Goal: Task Accomplishment & Management: Use online tool/utility

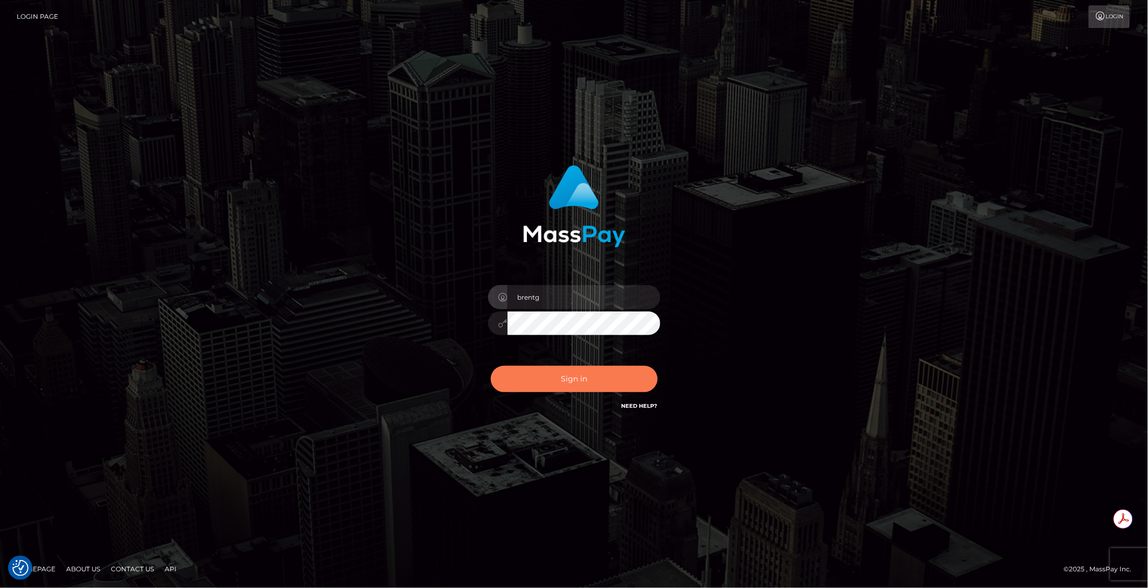
click at [525, 383] on button "Sign in" at bounding box center [574, 379] width 167 height 26
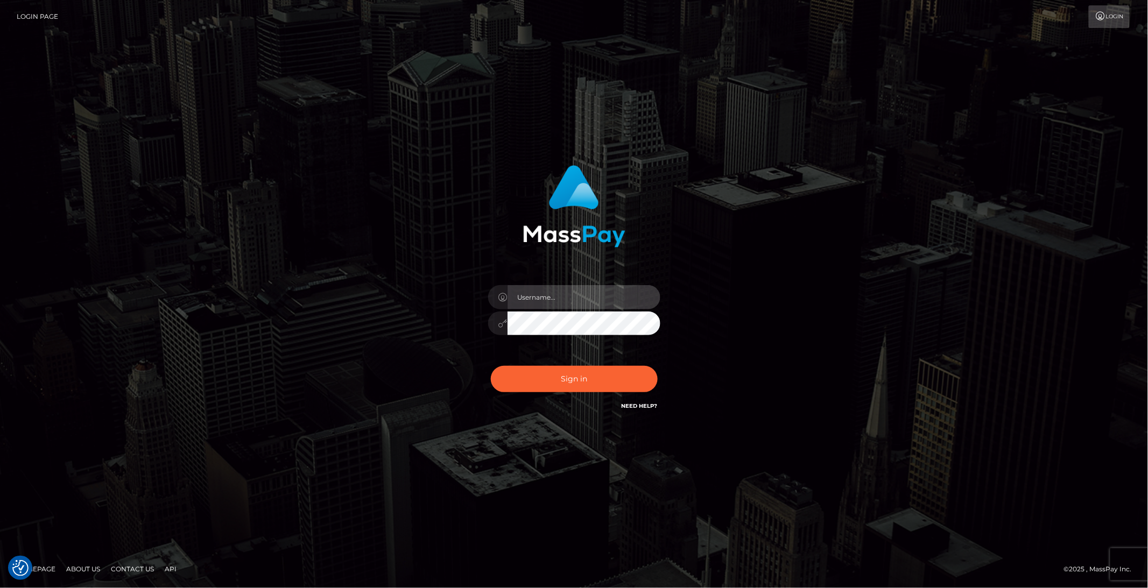
type input "brentg"
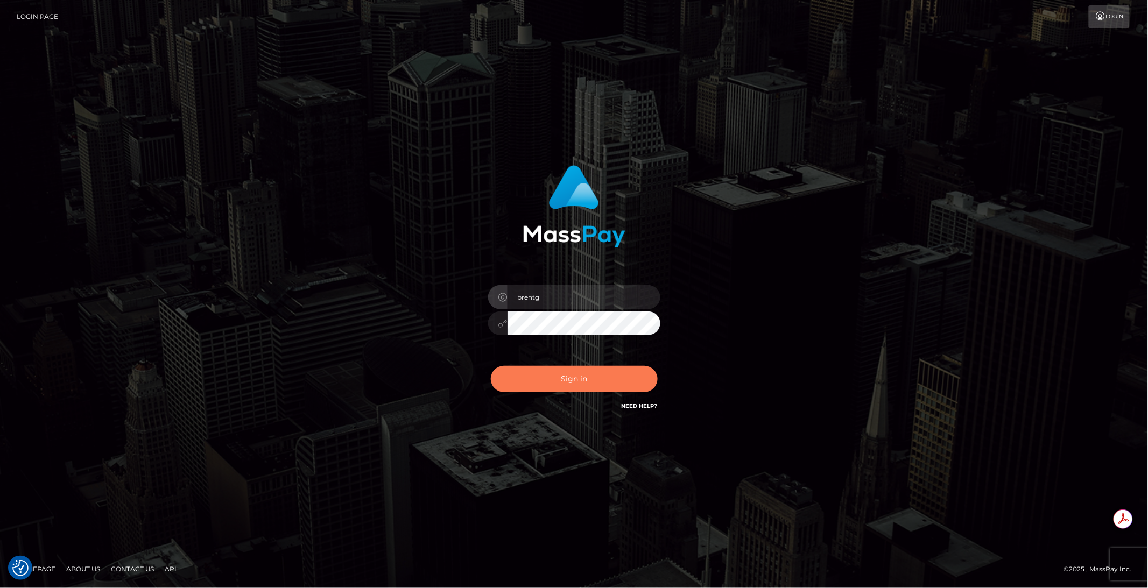
click at [525, 383] on button "Sign in" at bounding box center [574, 379] width 167 height 26
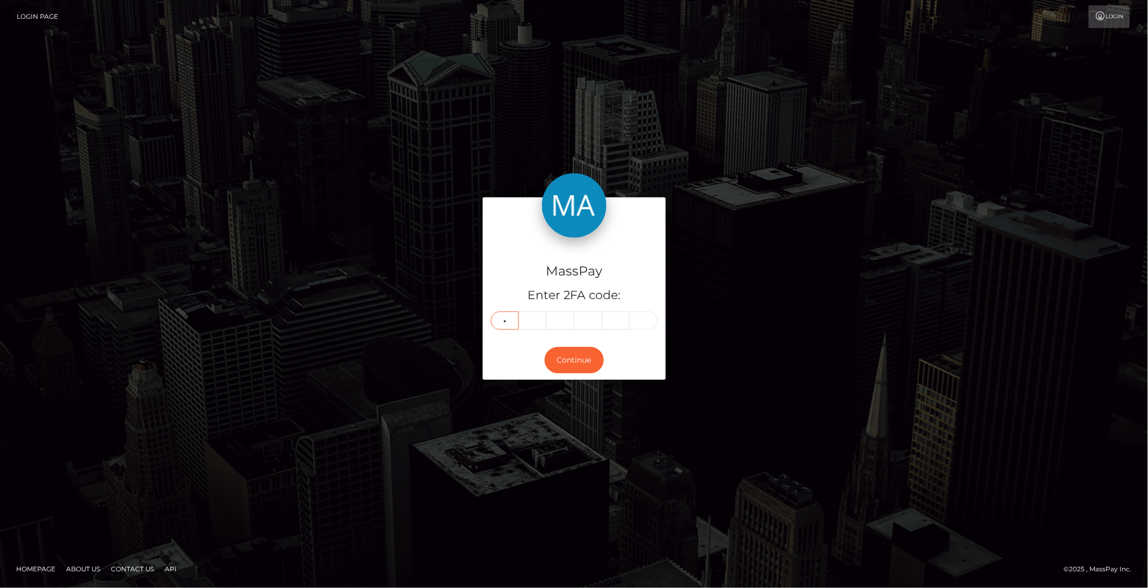
type input "5"
type input "6"
type input "7"
type input "4"
type input "6"
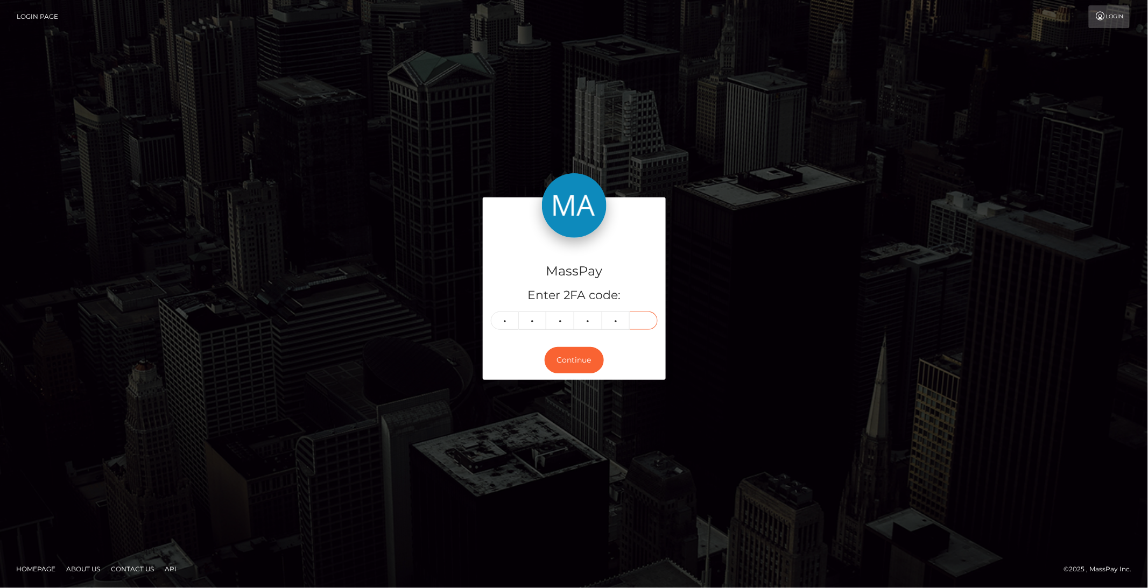
type input "7"
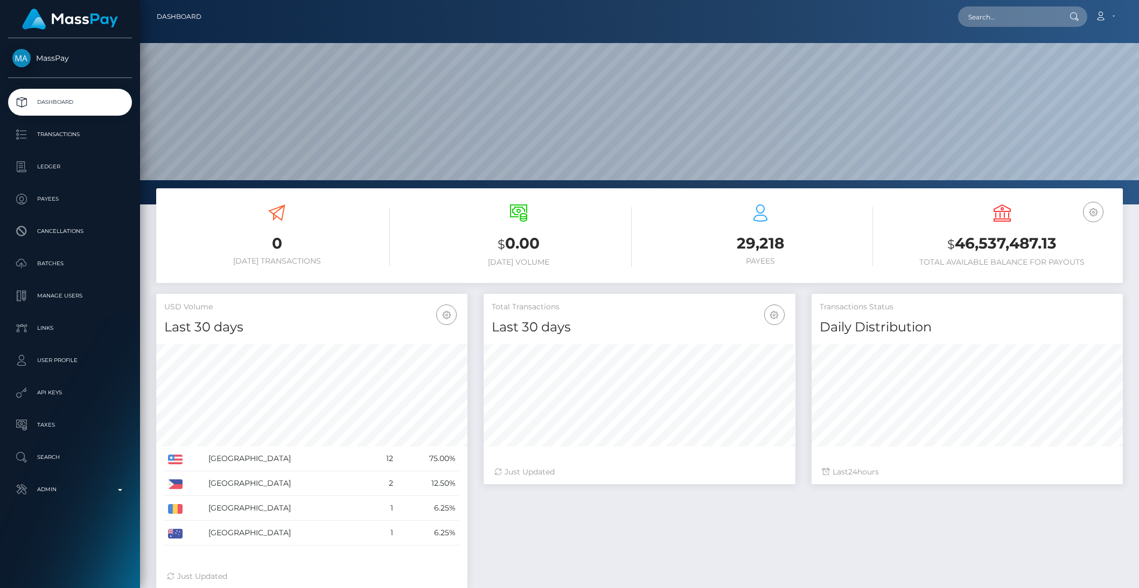
scroll to position [190, 311]
click at [991, 22] on input "text" at bounding box center [1008, 16] width 101 height 20
paste input "17c8b34cb8284a0eb581a94af05e480f"
type input "17c8b34cb8284a0eb581a94af05e480f"
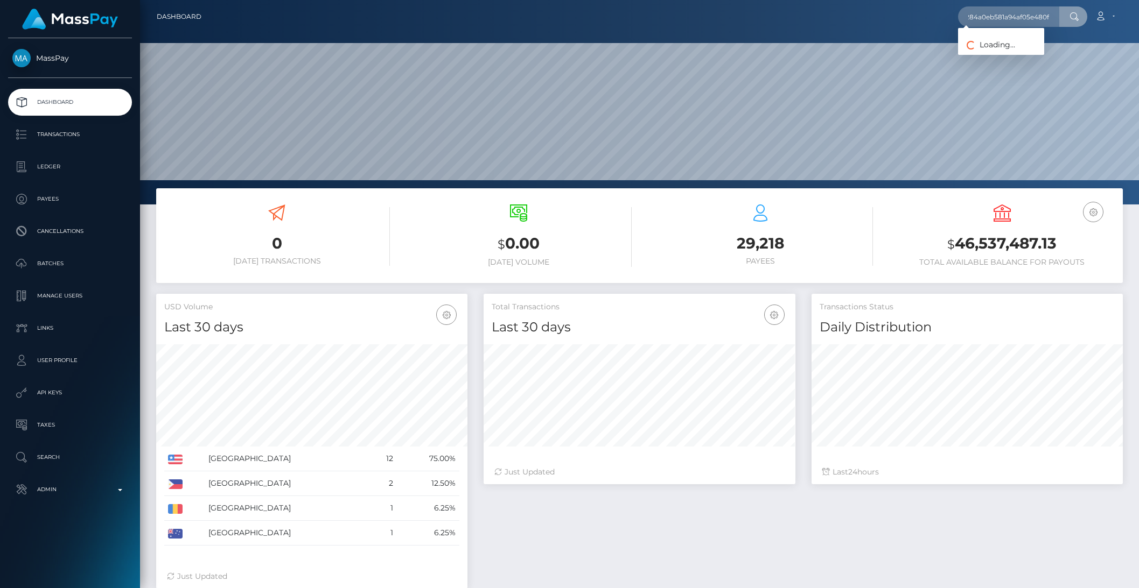
scroll to position [0, 0]
click at [1028, 57] on link "L'Académie des Sorciers inc. (Whop Inc - )" at bounding box center [1038, 56] width 160 height 20
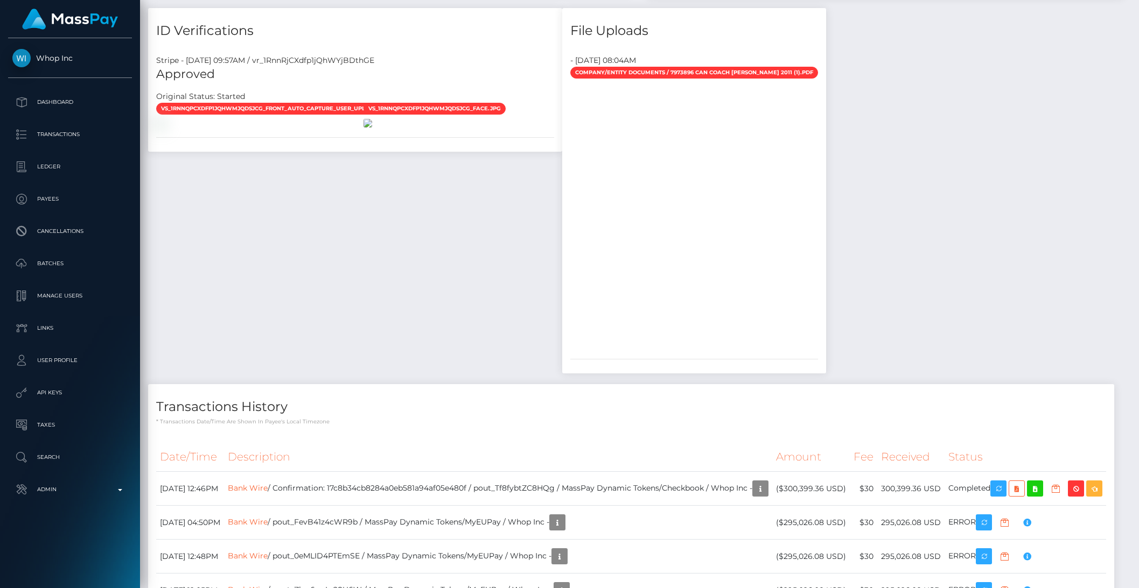
scroll to position [668, 0]
click at [1005, 486] on icon "button" at bounding box center [998, 489] width 13 height 13
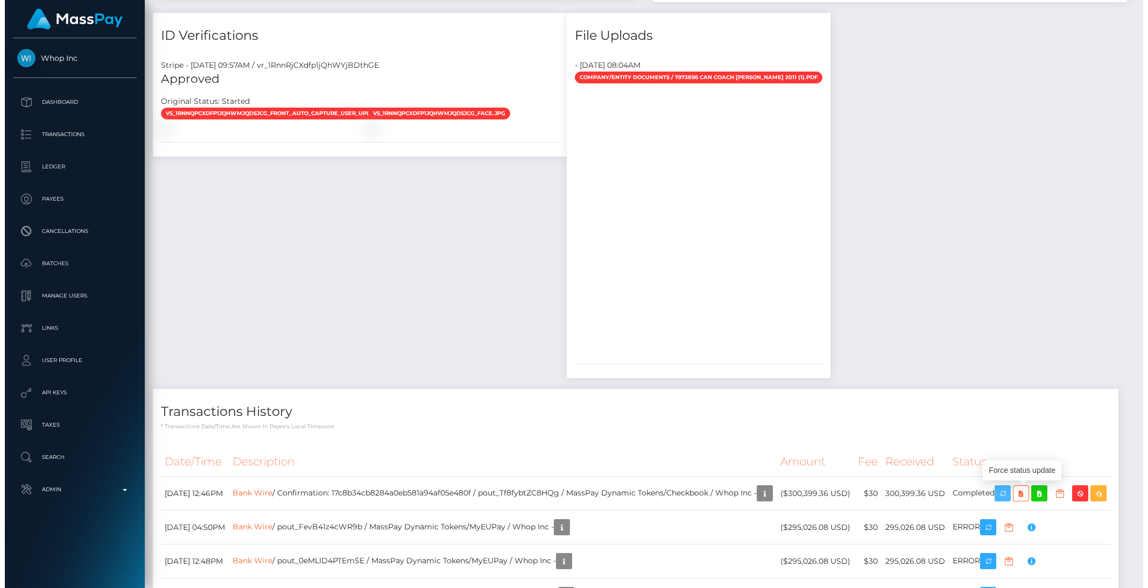
scroll to position [0, 0]
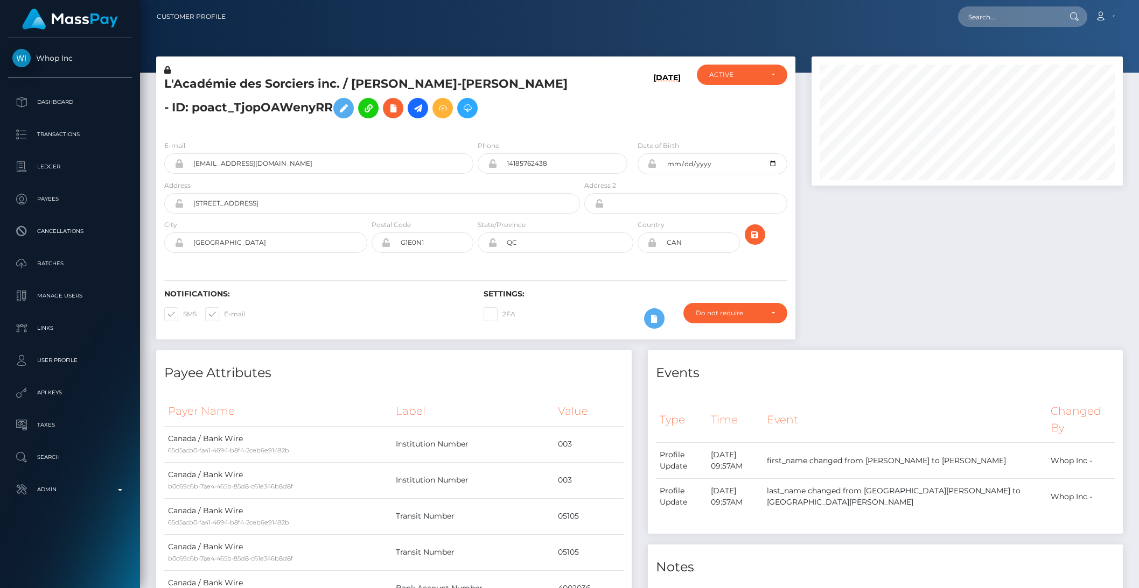
click at [167, 73] on div "L'Académie des Sorciers inc. / RAPHAËL ST-CYR - ID: poact_TjopOAWenyRR" at bounding box center [369, 98] width 426 height 67
click at [169, 71] on icon at bounding box center [167, 70] width 6 height 8
click at [337, 113] on icon at bounding box center [343, 108] width 13 height 13
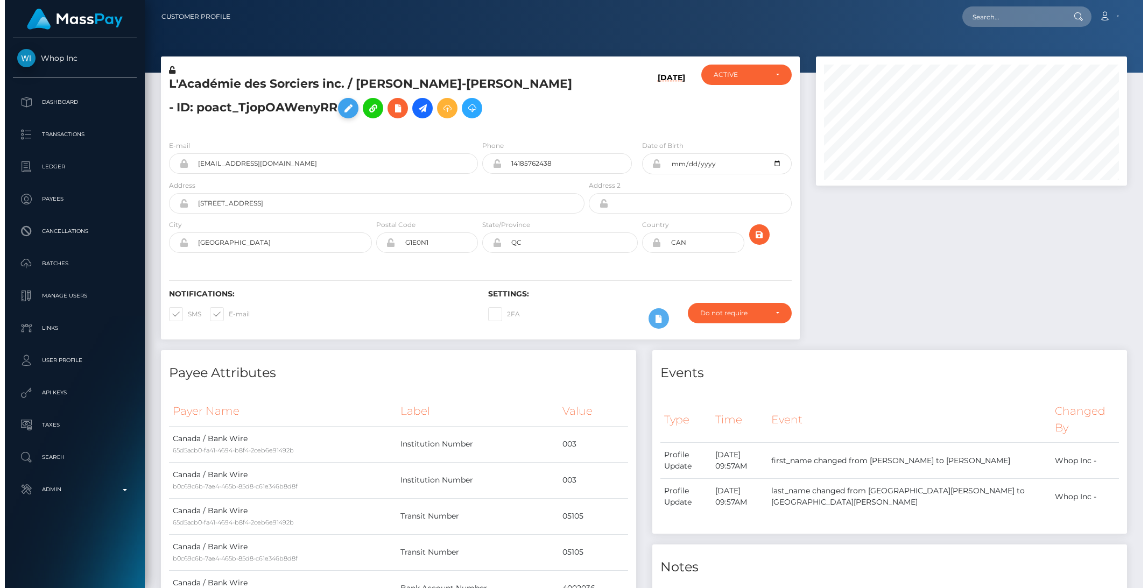
scroll to position [538277, 538094]
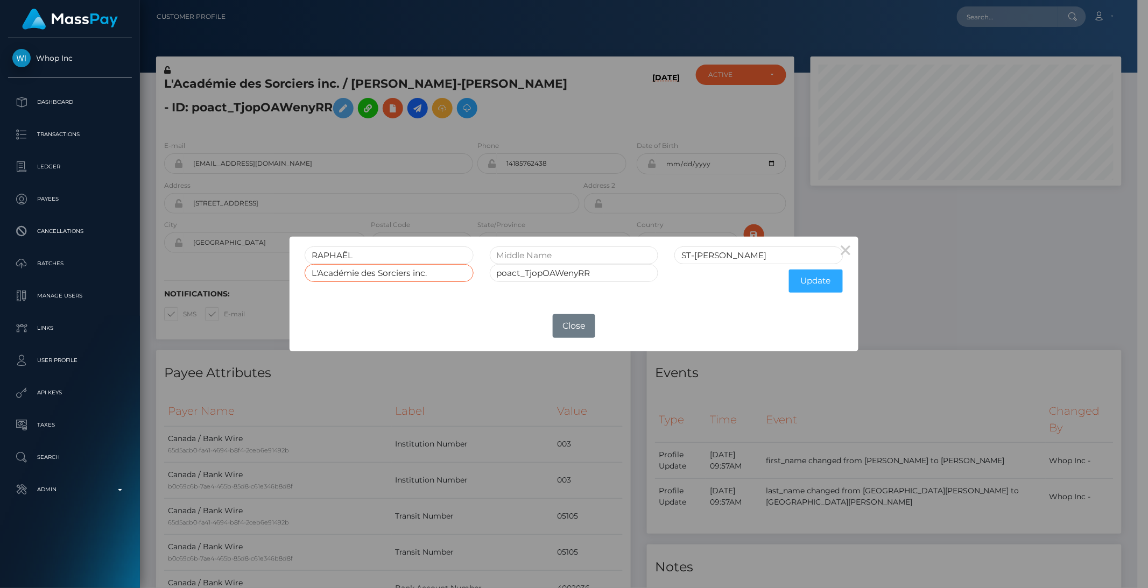
drag, startPoint x: 458, startPoint y: 276, endPoint x: 227, endPoint y: 269, distance: 231.1
click at [227, 269] on div "× RAPHAËL ST-CYR L'Académie des Sorciers inc. poact_TjopOAWenyRR Update OK No C…" at bounding box center [574, 294] width 1148 height 588
type input "7973896 Canada Inc."
click at [829, 277] on button "Update" at bounding box center [816, 281] width 54 height 23
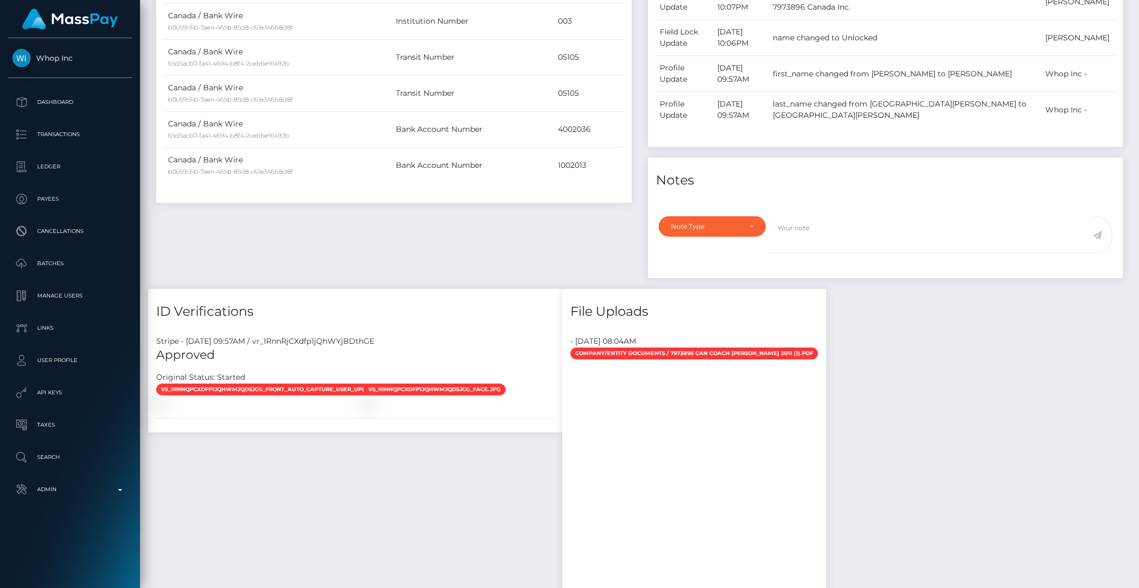
scroll to position [129, 311]
click at [749, 229] on div "Note Type" at bounding box center [712, 226] width 82 height 9
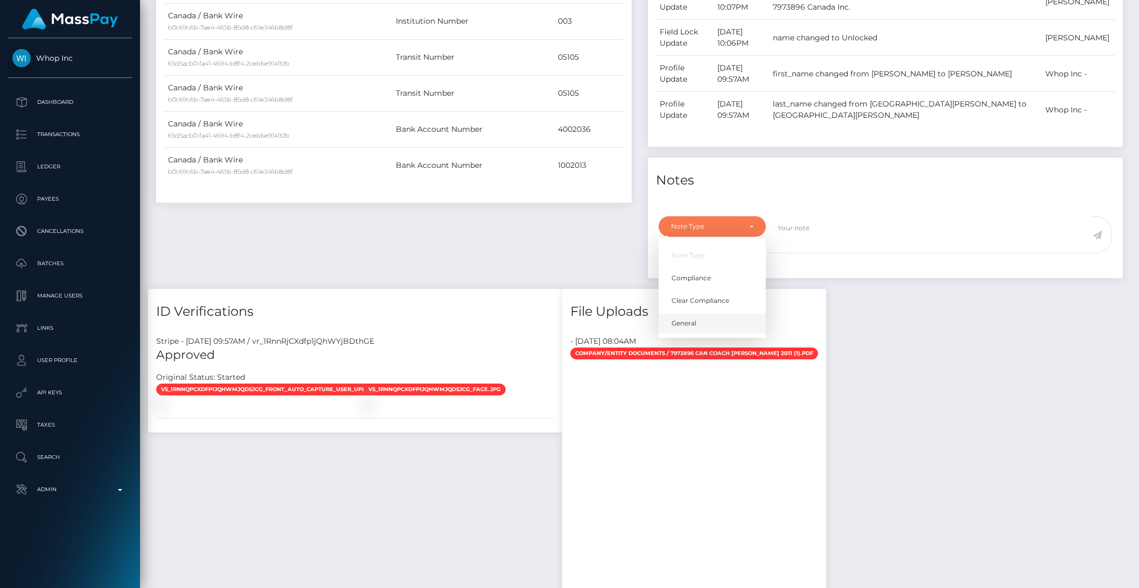
click at [704, 330] on link "General" at bounding box center [711, 324] width 107 height 20
select select "GENERAL"
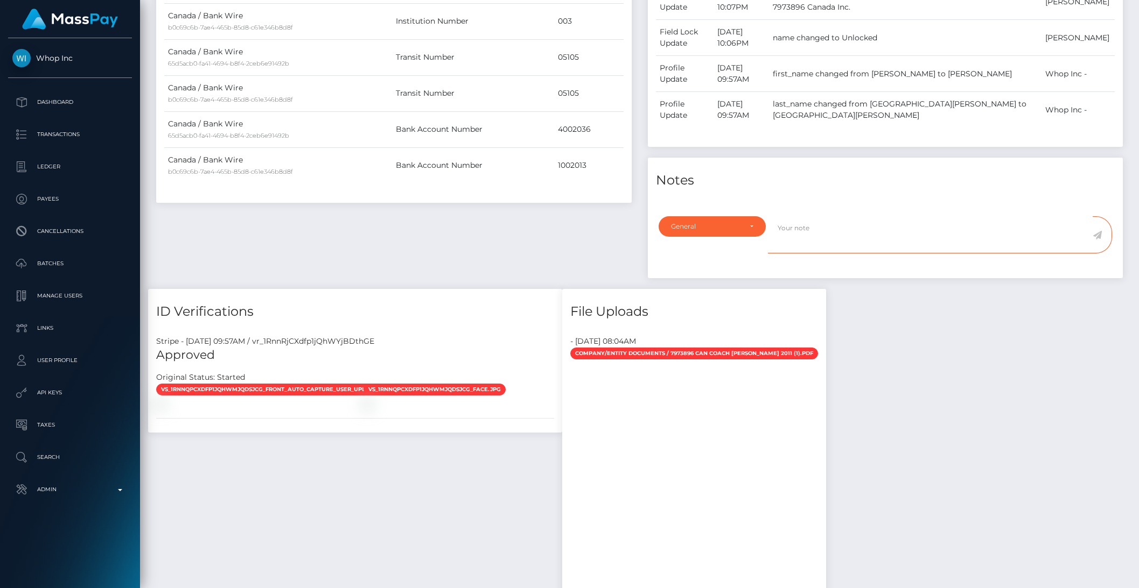
click at [801, 246] on textarea at bounding box center [930, 234] width 325 height 37
type textarea "DBA company name used initially. Updated to correct company name per Cert. of I…"
click at [1097, 236] on icon at bounding box center [1096, 235] width 9 height 9
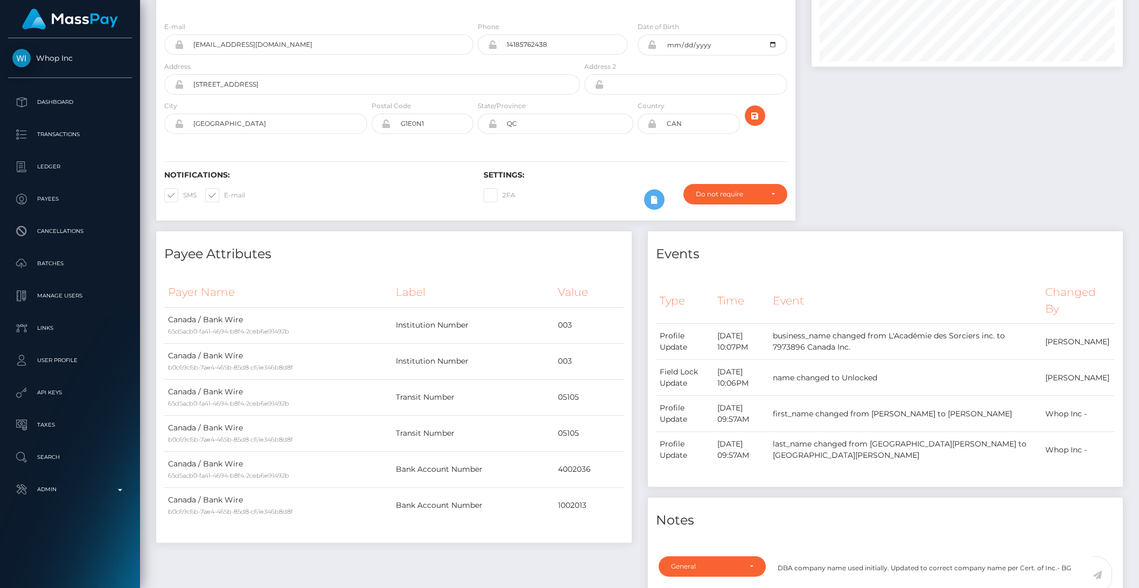
scroll to position [0, 0]
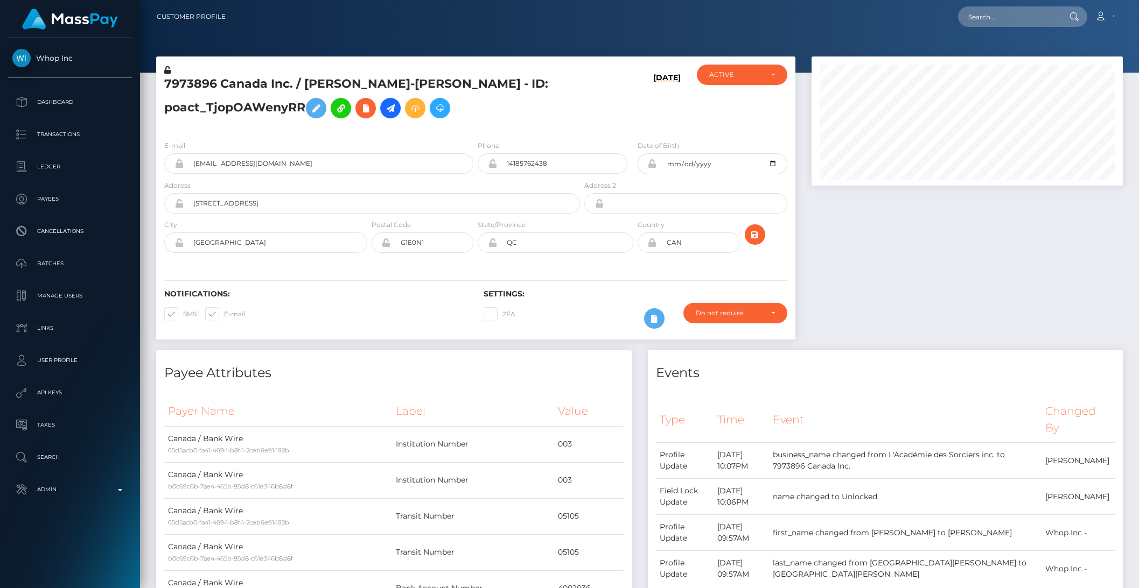
scroll to position [129, 311]
click at [168, 72] on icon at bounding box center [167, 70] width 6 height 8
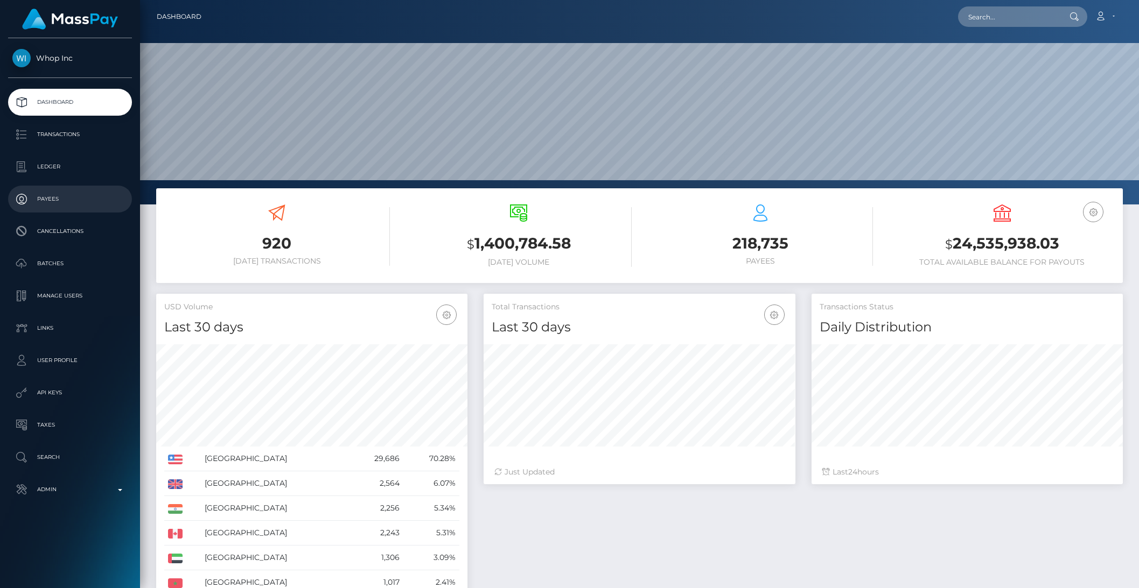
scroll to position [190, 311]
click at [53, 200] on p "Payees" at bounding box center [69, 199] width 115 height 16
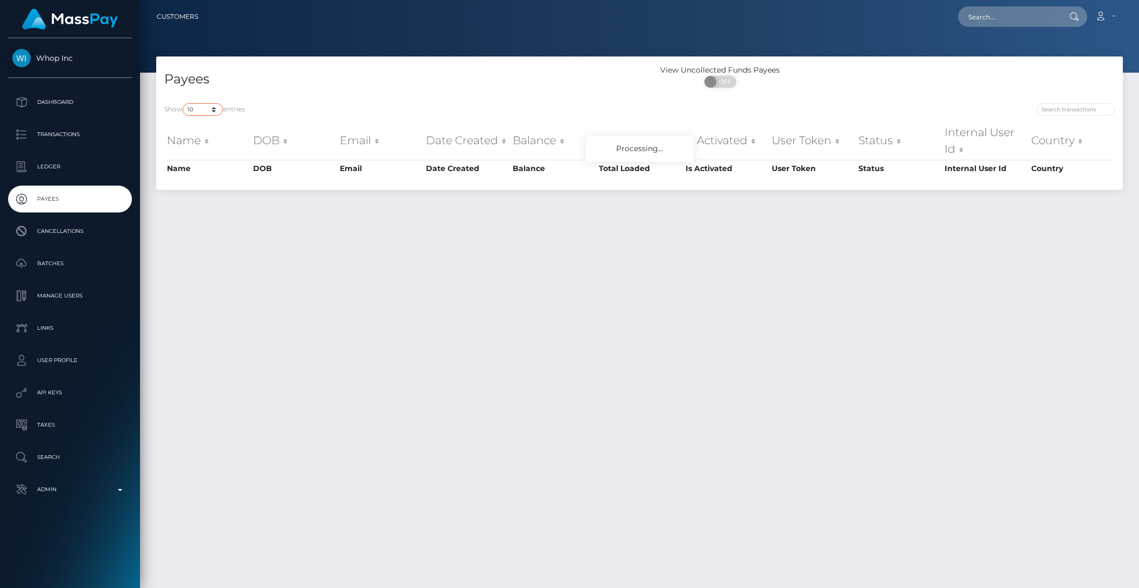
click at [205, 109] on select "10 25 50 100 250 1,000 All" at bounding box center [203, 109] width 40 height 12
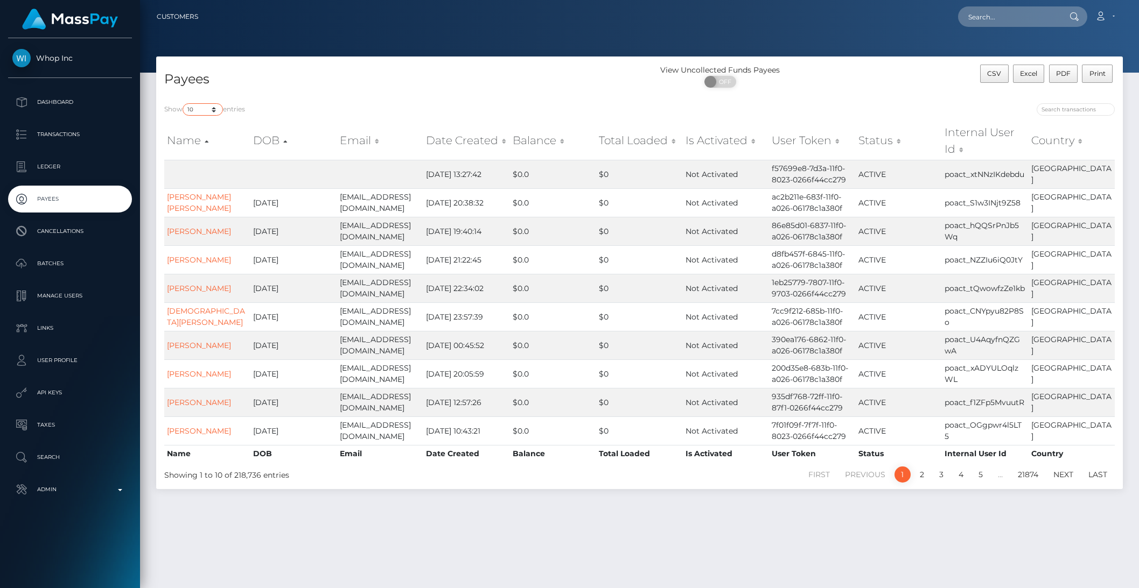
click at [196, 113] on select "10 25 50 100 250 1,000 All" at bounding box center [203, 109] width 40 height 12
select select "-1"
click at [184, 103] on select "10 25 50 100 250 1,000 All" at bounding box center [203, 109] width 40 height 12
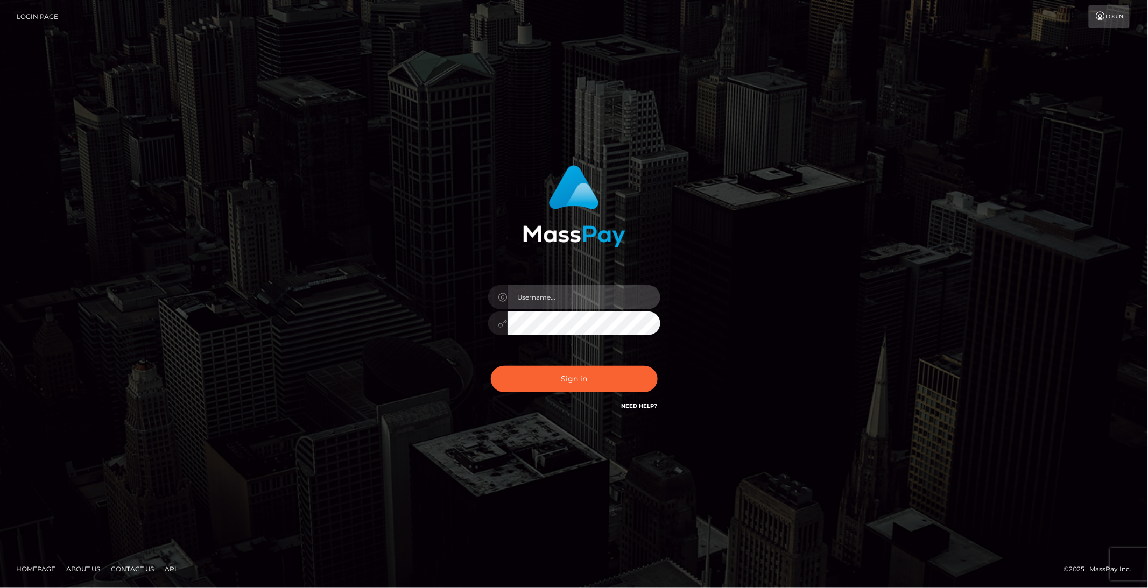
type input "brentg"
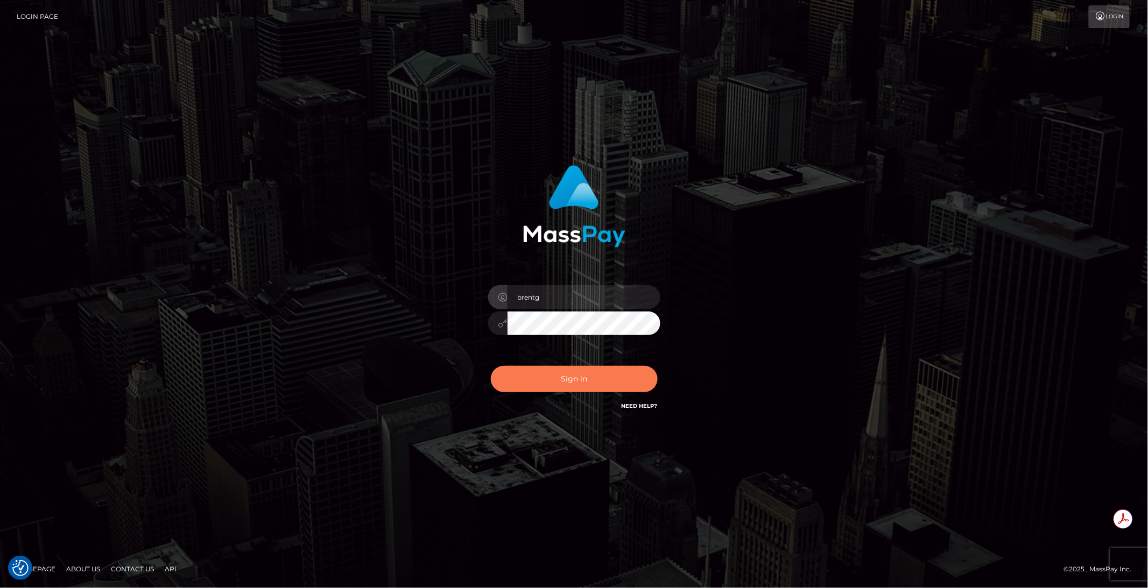
click at [549, 379] on button "Sign in" at bounding box center [574, 379] width 167 height 26
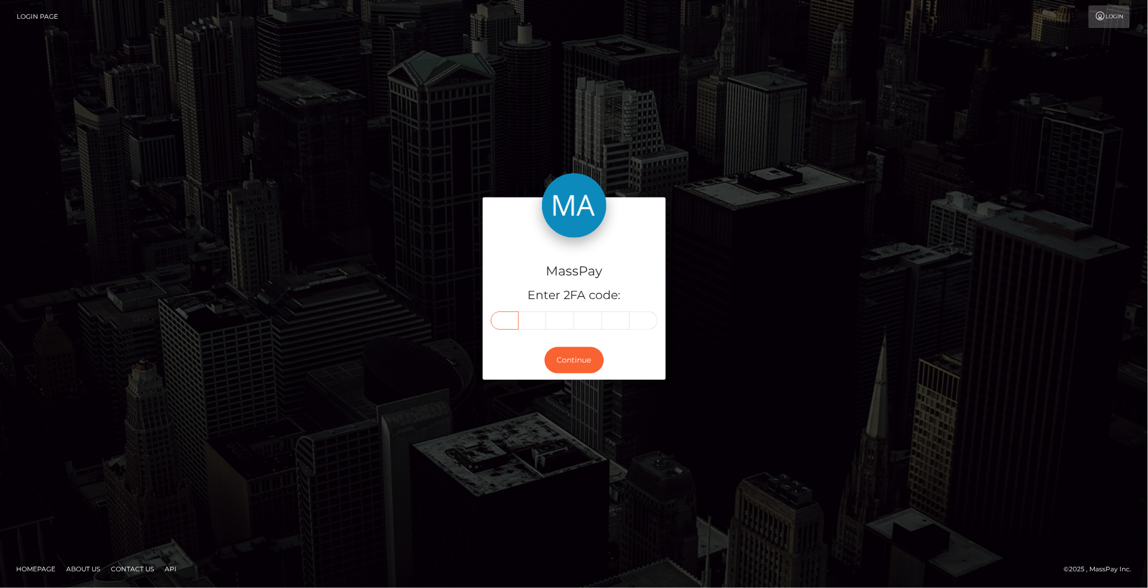
paste input "6"
type input "6"
type input "9"
type input "2"
type input "0"
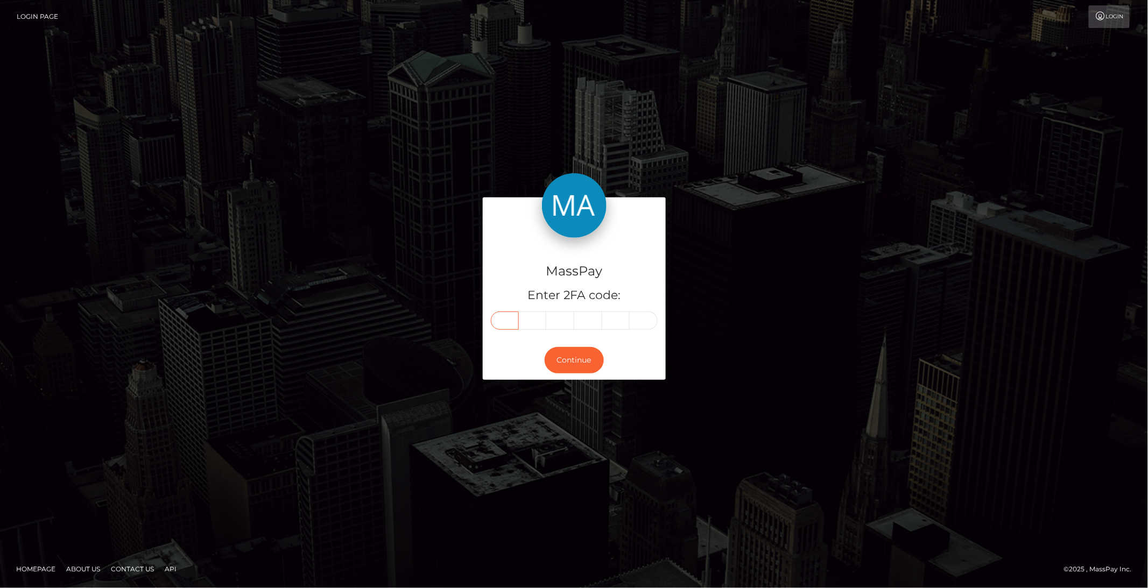
type input "8"
type input "4"
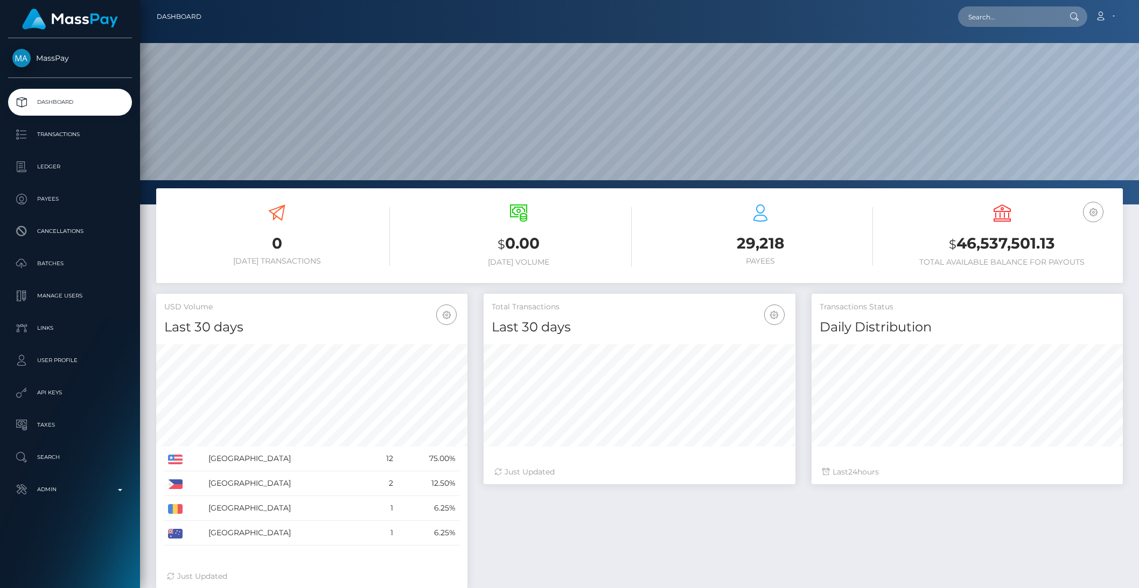
scroll to position [190, 311]
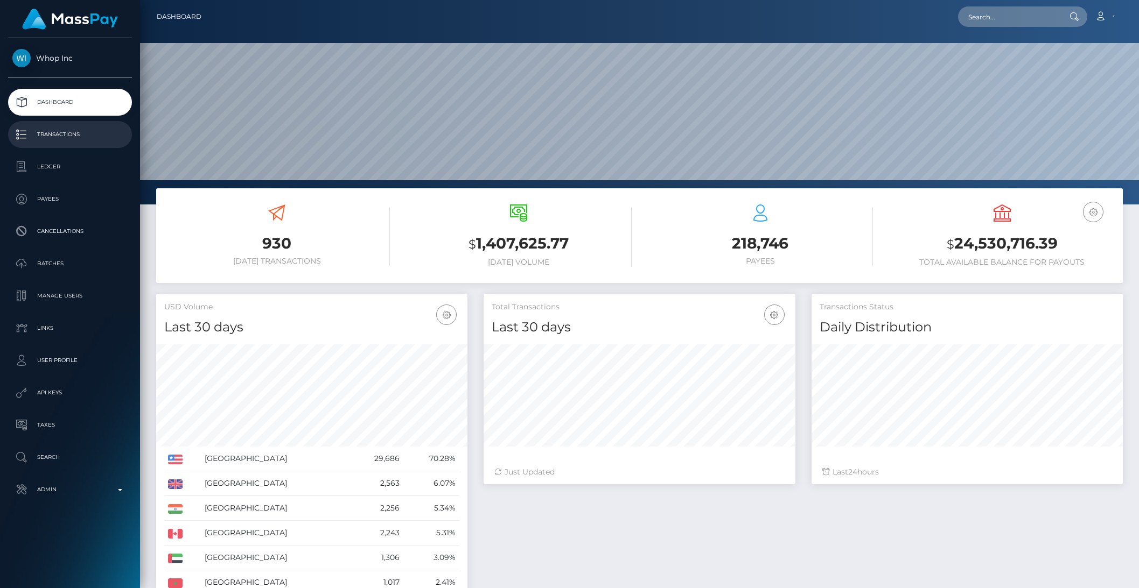
click at [50, 139] on p "Transactions" at bounding box center [69, 135] width 115 height 16
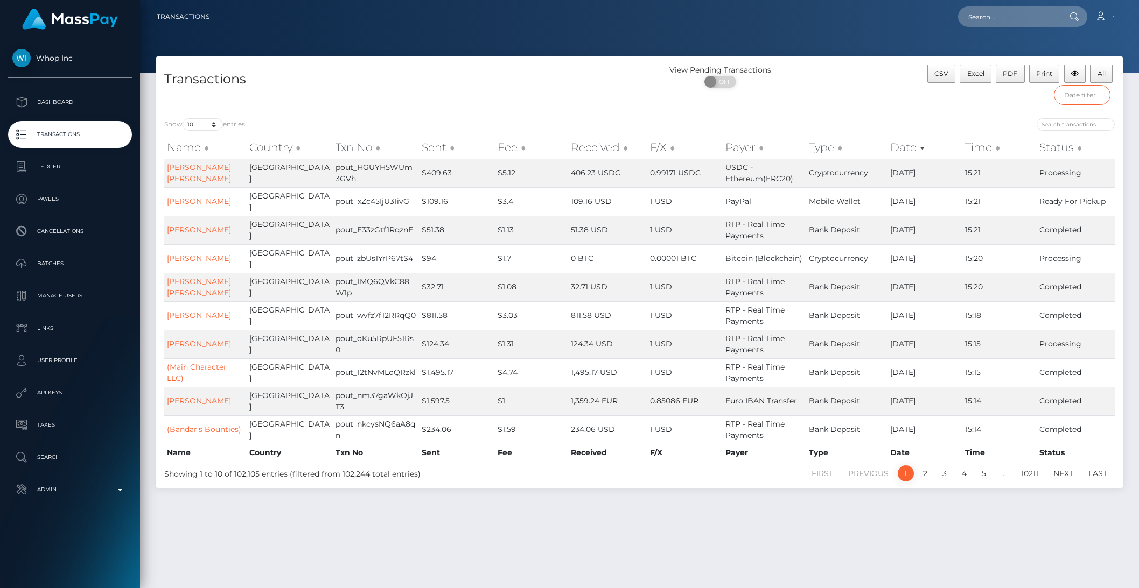
click at [1077, 97] on input "text" at bounding box center [1082, 95] width 57 height 20
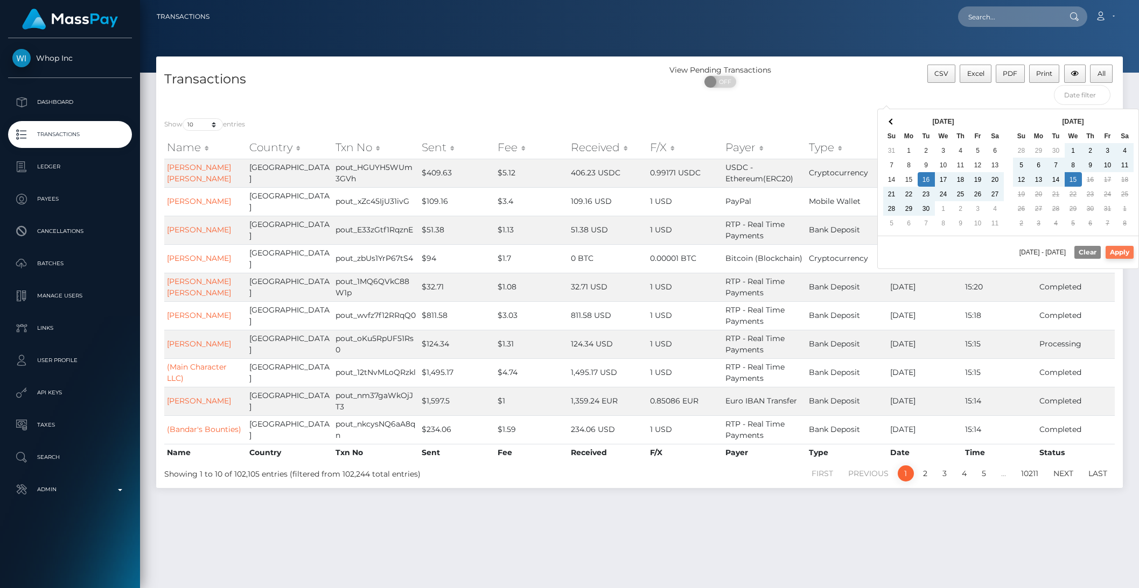
click at [1115, 251] on button "Apply" at bounding box center [1119, 252] width 28 height 13
type input "09/16/2025 - 10/15/2025"
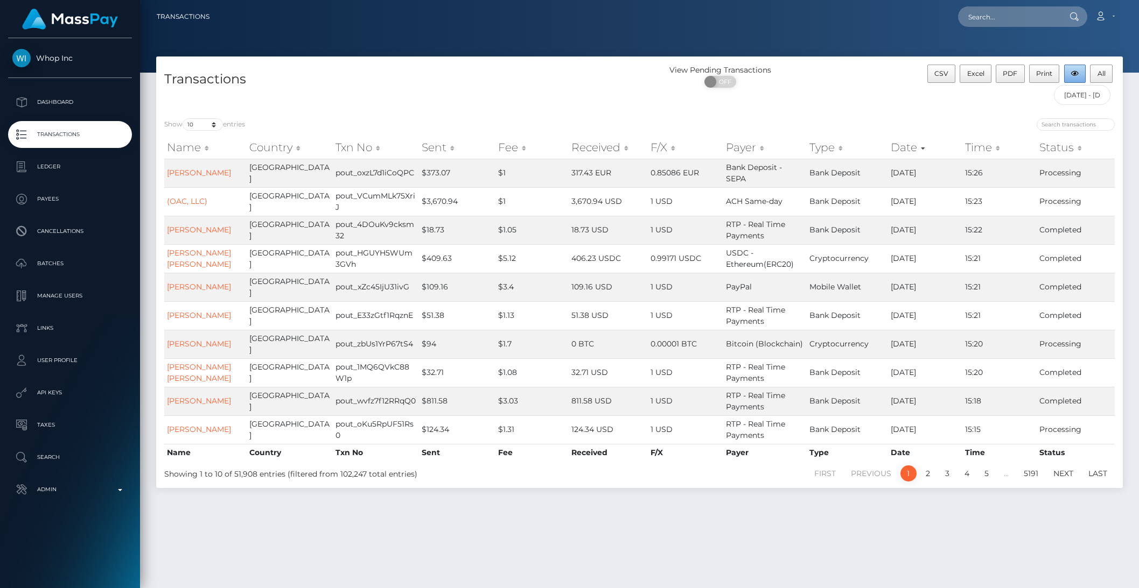
click at [1069, 76] on button "button" at bounding box center [1075, 74] width 22 height 18
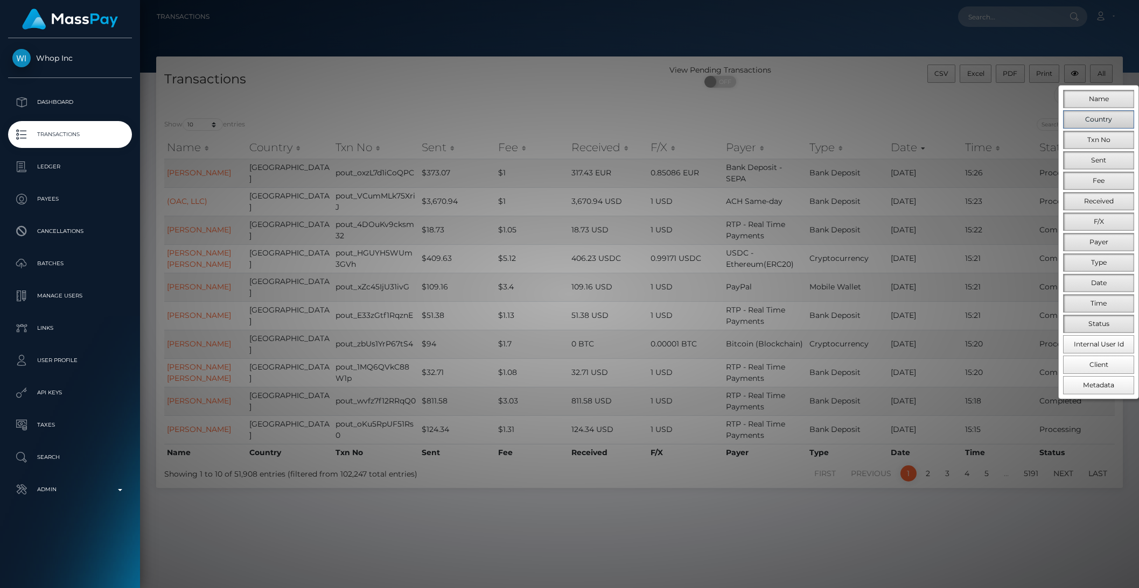
click at [1084, 121] on button "Country" at bounding box center [1098, 119] width 71 height 18
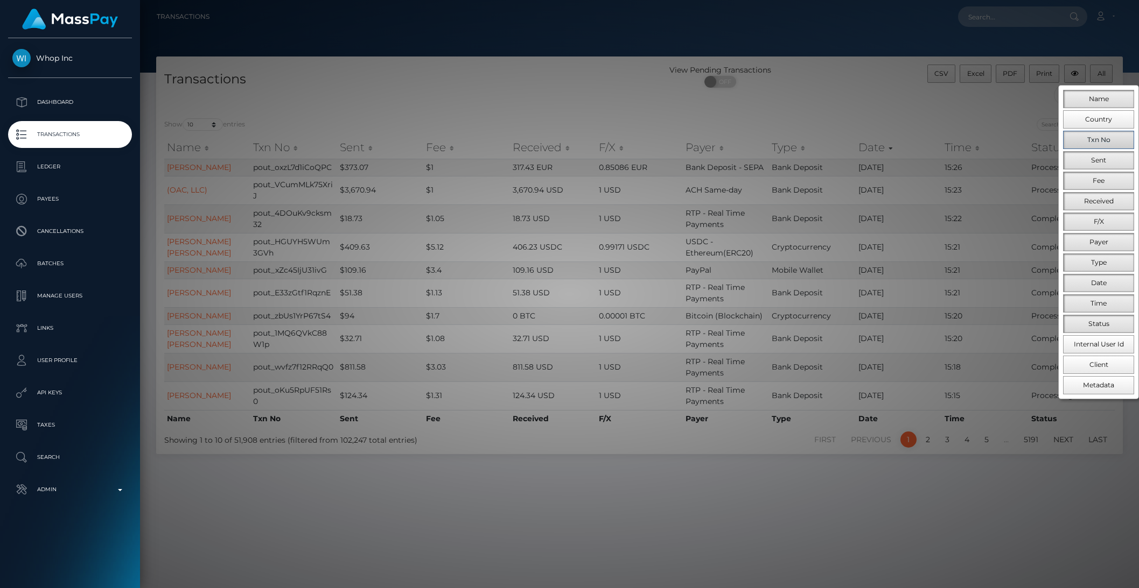
click at [1084, 139] on button "Txn No" at bounding box center [1098, 140] width 71 height 18
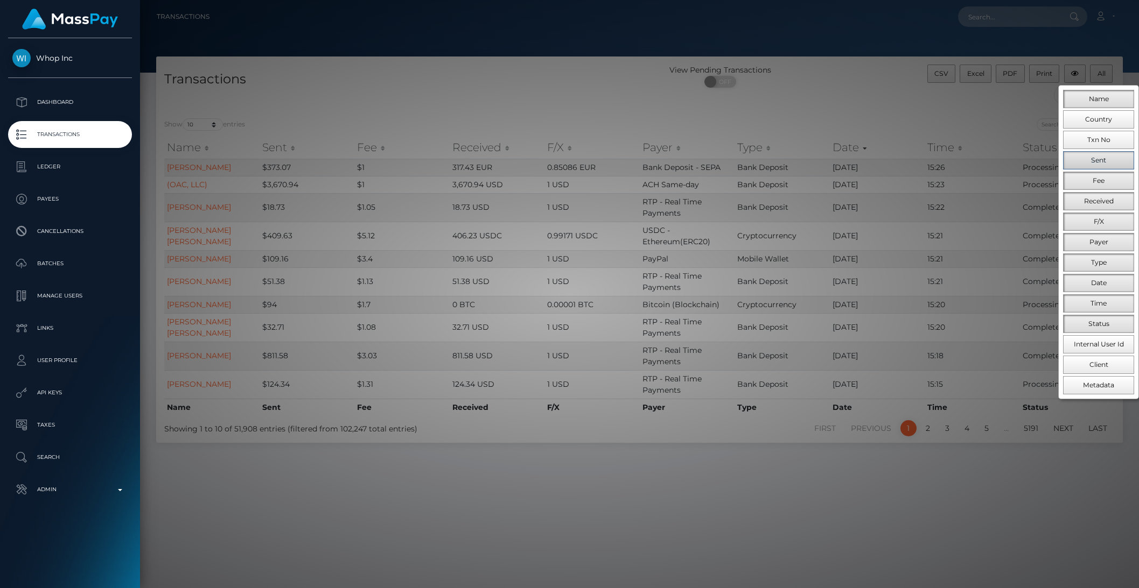
click at [1085, 166] on button "Sent" at bounding box center [1098, 160] width 71 height 18
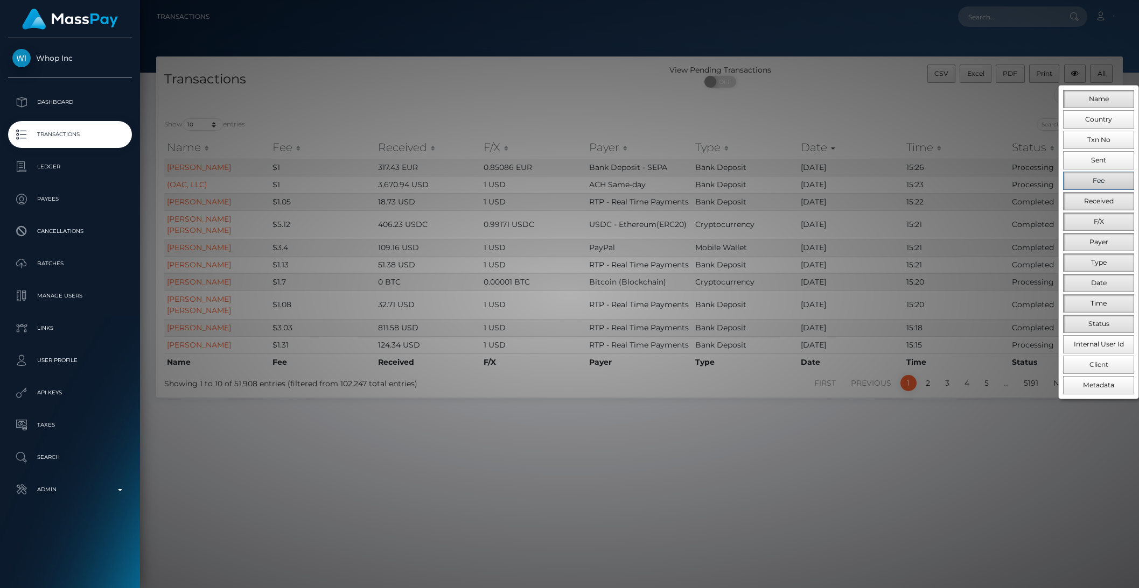
click at [1084, 183] on button "Fee" at bounding box center [1098, 181] width 71 height 18
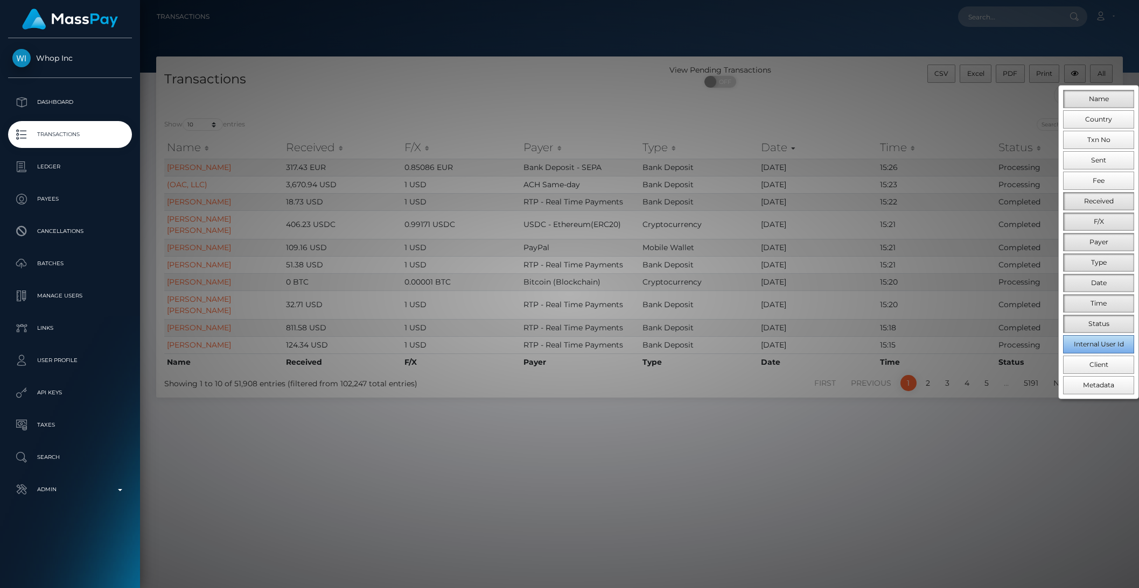
click at [1101, 347] on span "Internal User Id" at bounding box center [1099, 344] width 50 height 8
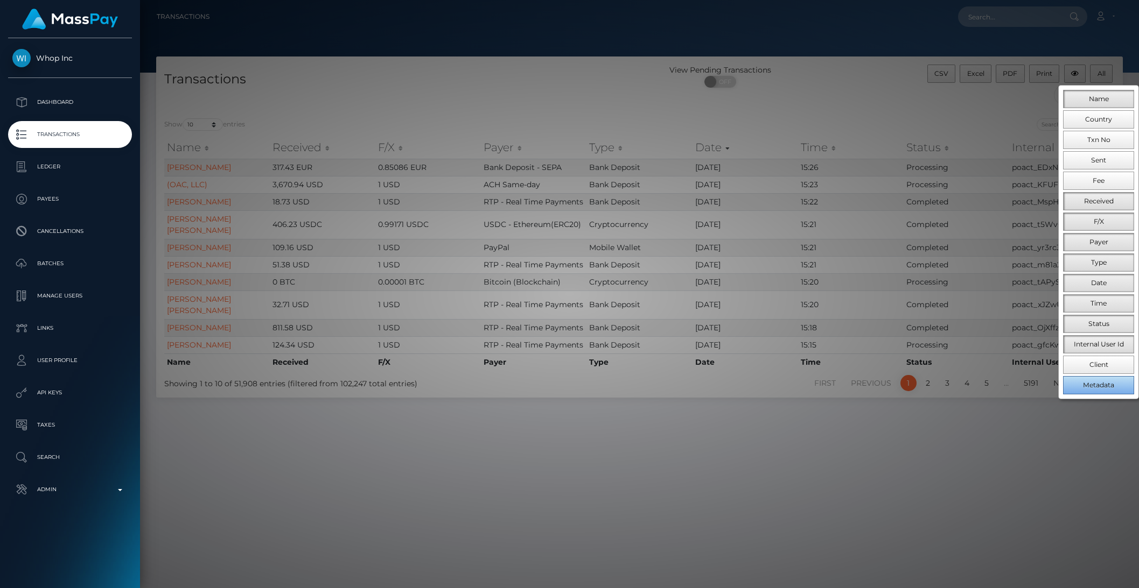
click at [1100, 387] on span "Metadata" at bounding box center [1098, 385] width 31 height 8
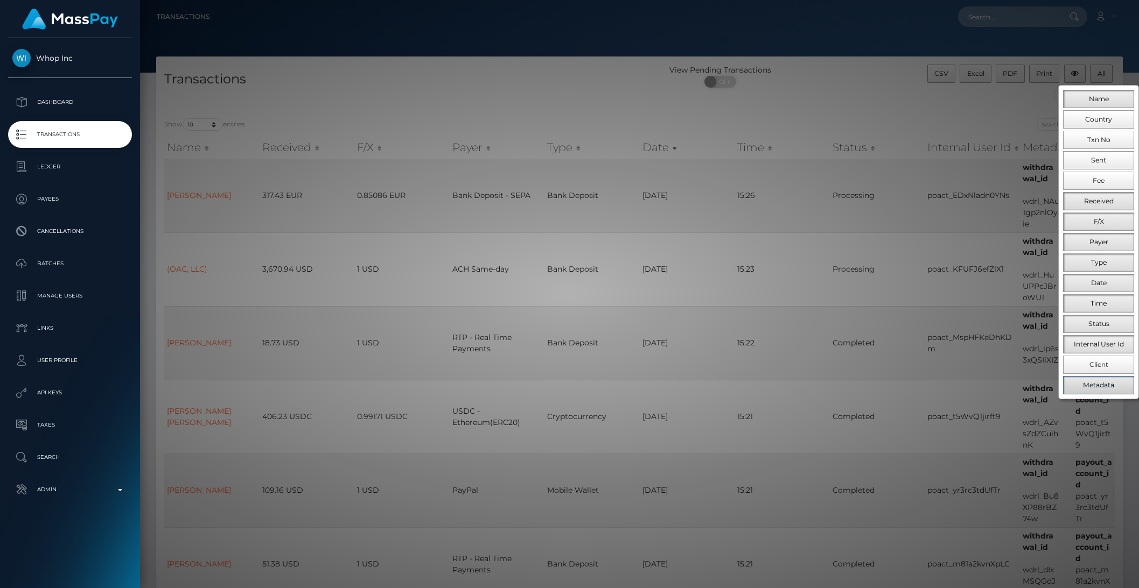
click at [1100, 387] on span "Metadata" at bounding box center [1098, 385] width 31 height 8
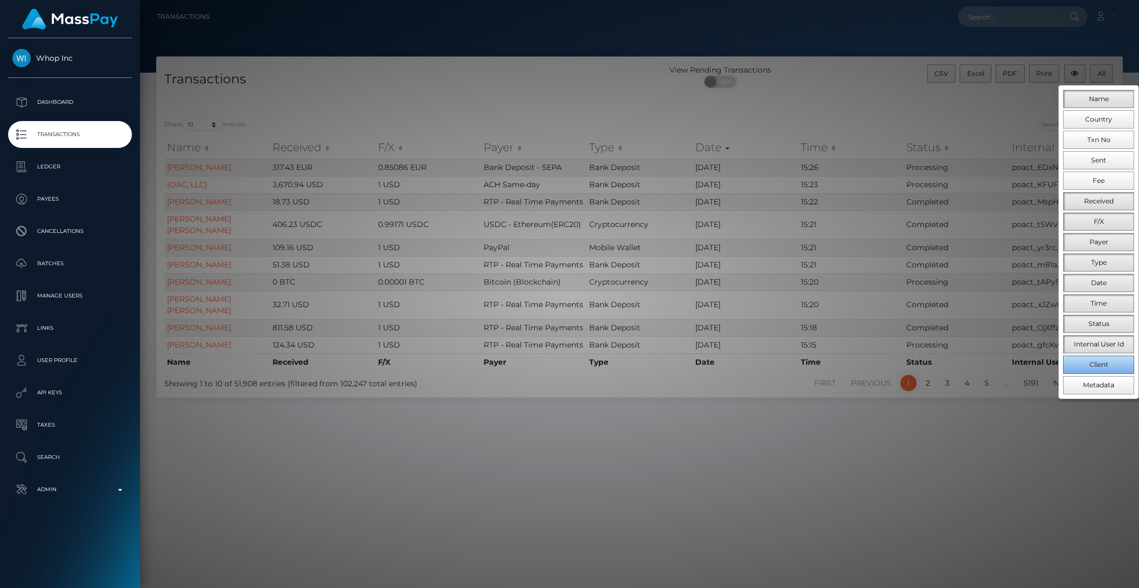
click at [1095, 373] on button "Client" at bounding box center [1098, 365] width 71 height 18
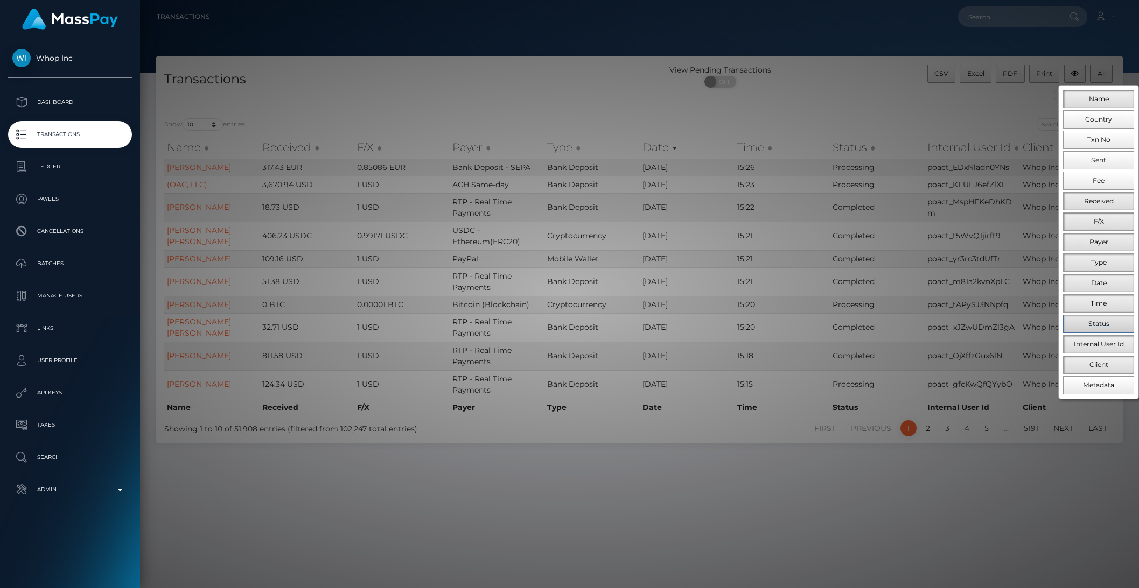
click at [1097, 321] on button "Status" at bounding box center [1098, 324] width 71 height 18
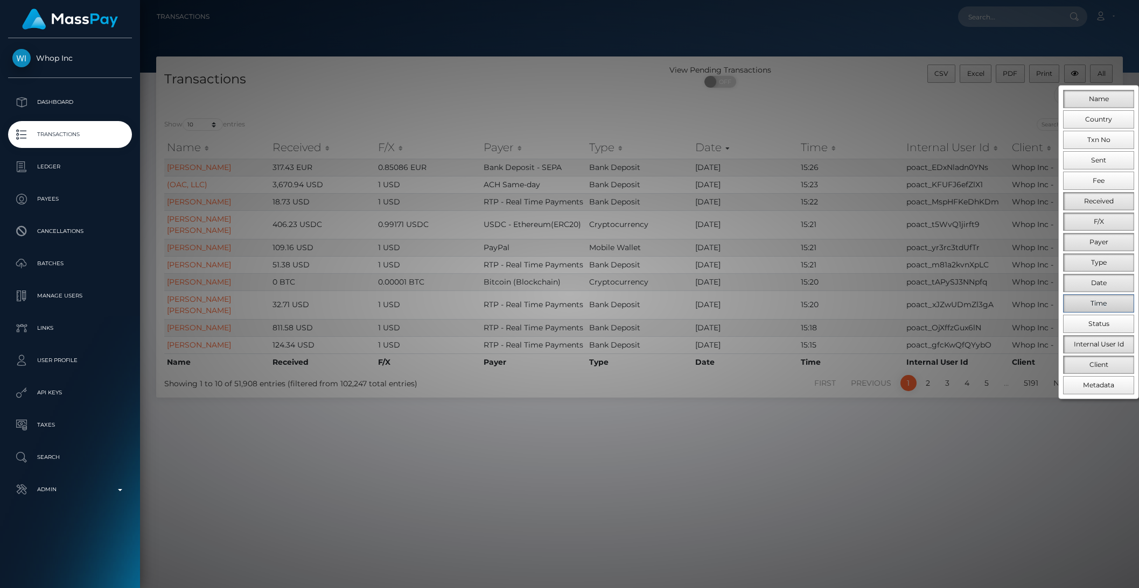
click at [1103, 299] on button "Time" at bounding box center [1098, 304] width 71 height 18
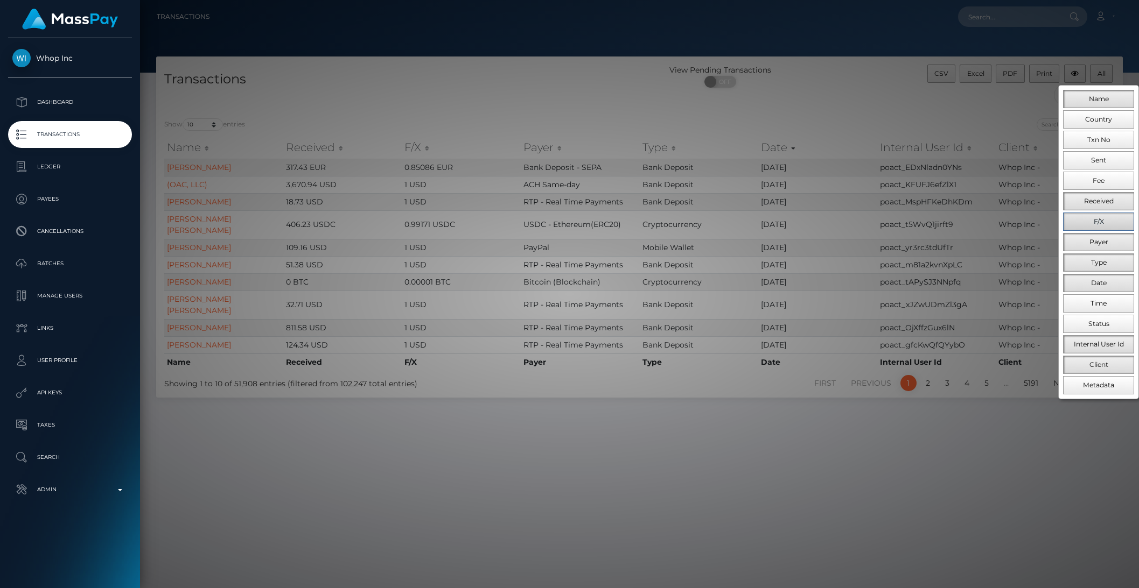
click at [1101, 219] on span "F/X" at bounding box center [1099, 222] width 10 height 8
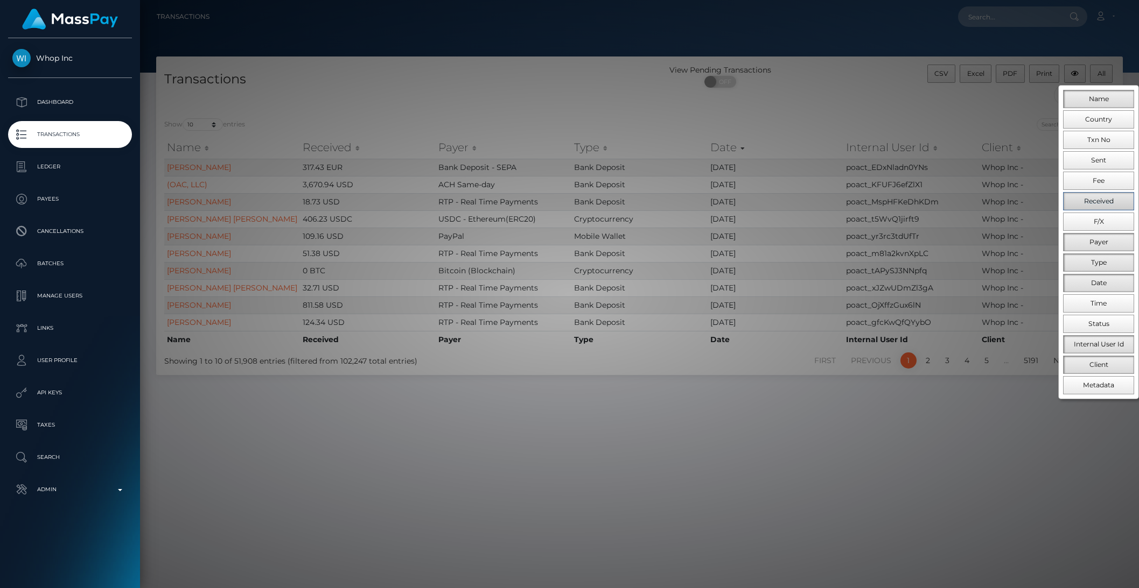
click at [1105, 202] on span "Received" at bounding box center [1099, 201] width 30 height 8
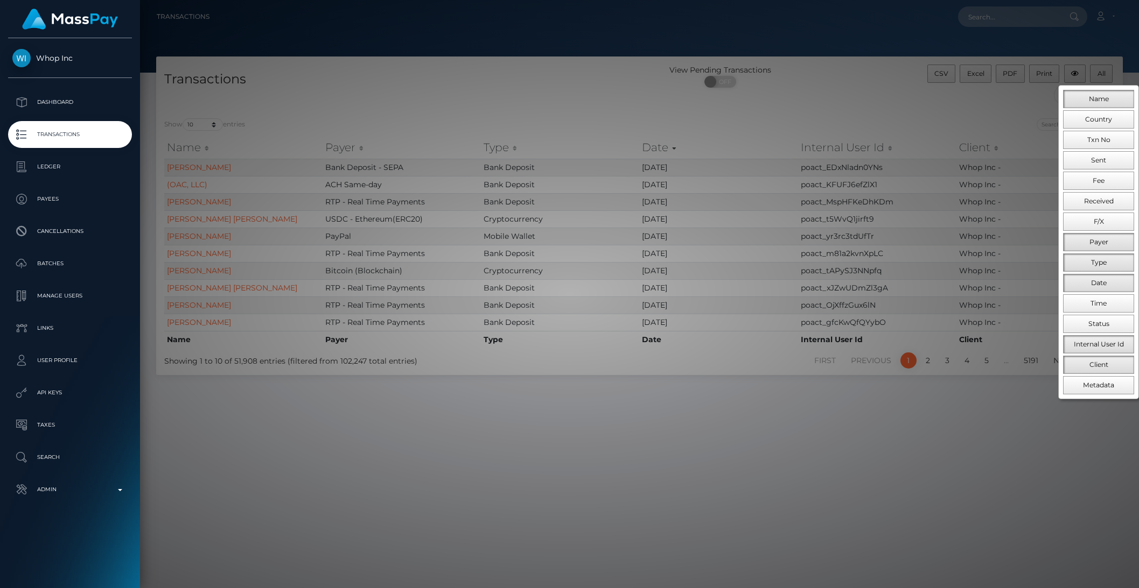
click at [1008, 412] on div at bounding box center [569, 294] width 1139 height 588
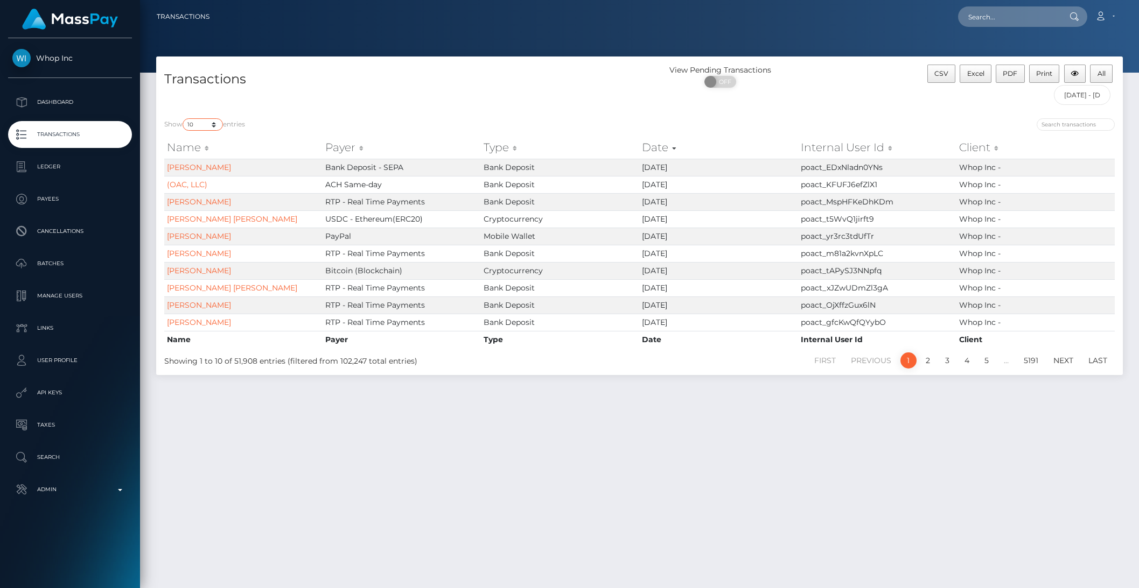
click at [207, 127] on select "10 25 50 100 250 500 1,000 3,500 All" at bounding box center [203, 124] width 40 height 12
select select "-1"
click at [184, 118] on select "10 25 50 100 250 500 1,000 3,500 All" at bounding box center [203, 124] width 40 height 12
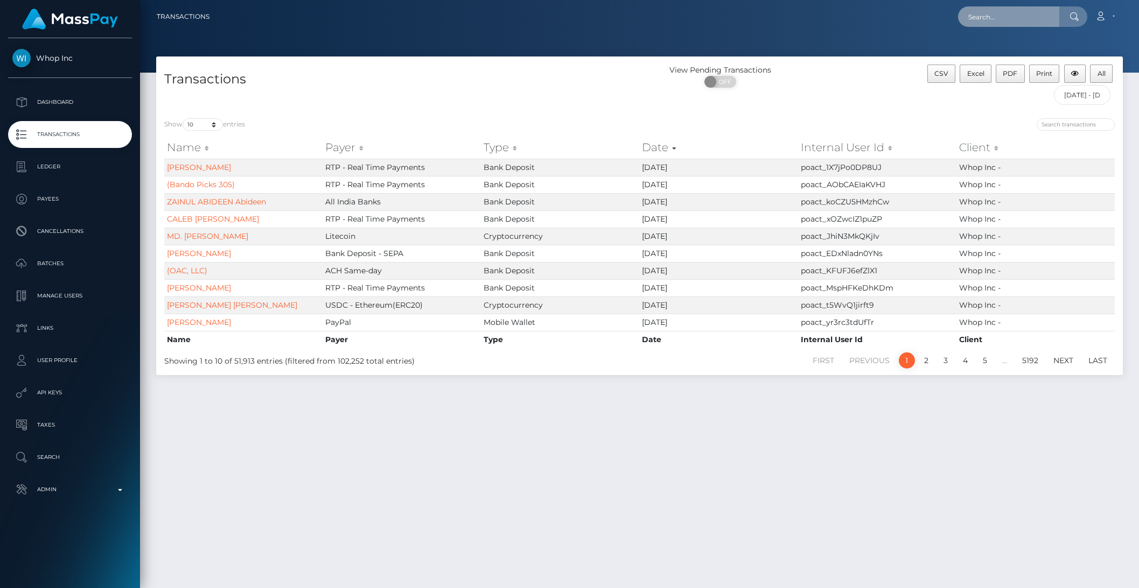
click at [1001, 20] on input "text" at bounding box center [1008, 16] width 101 height 20
paste input "054de85c-0e90-475d-8cd4-f6426e57415a"
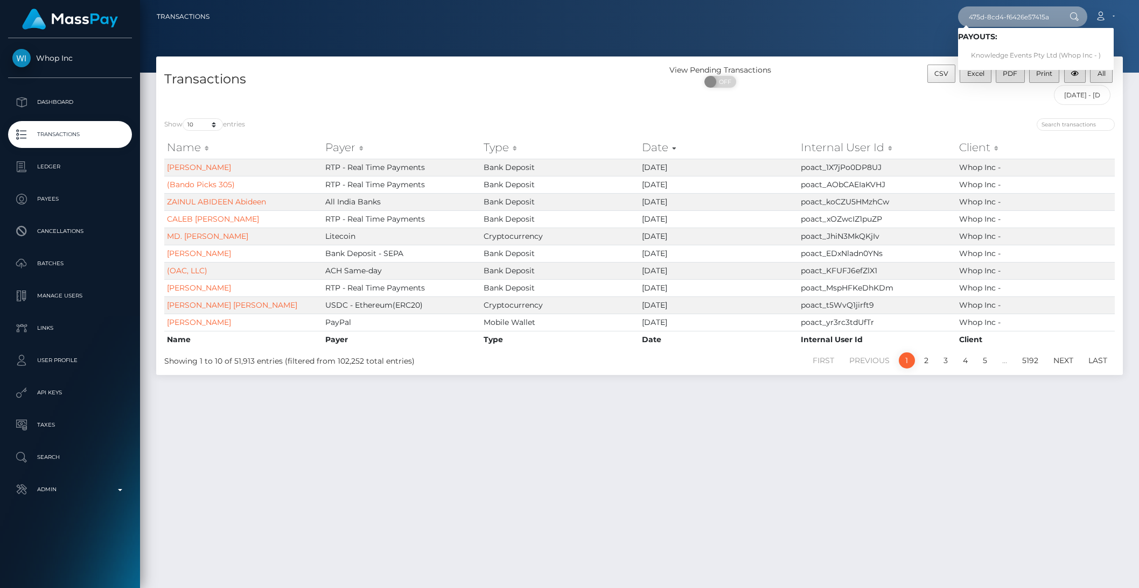
type input "054de85c-0e90-475d-8cd4-f6426e57415a"
click at [1010, 51] on link "Knowledge Events Pty Ltd (Whop Inc - )" at bounding box center [1036, 56] width 156 height 20
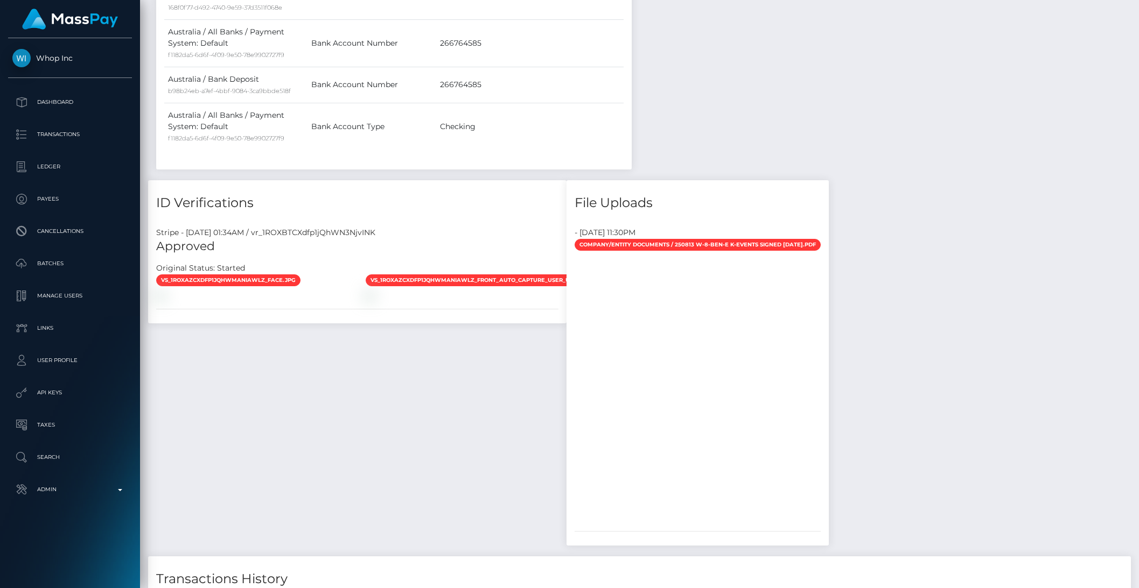
scroll to position [2612, 0]
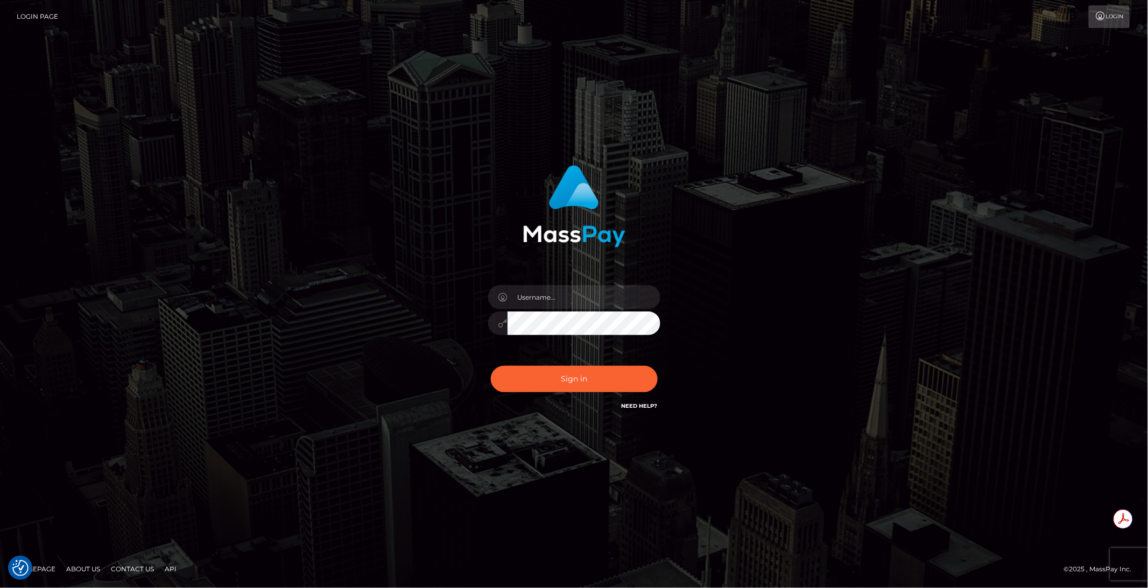
type input "brentg"
click at [591, 376] on button "Sign in" at bounding box center [574, 379] width 167 height 26
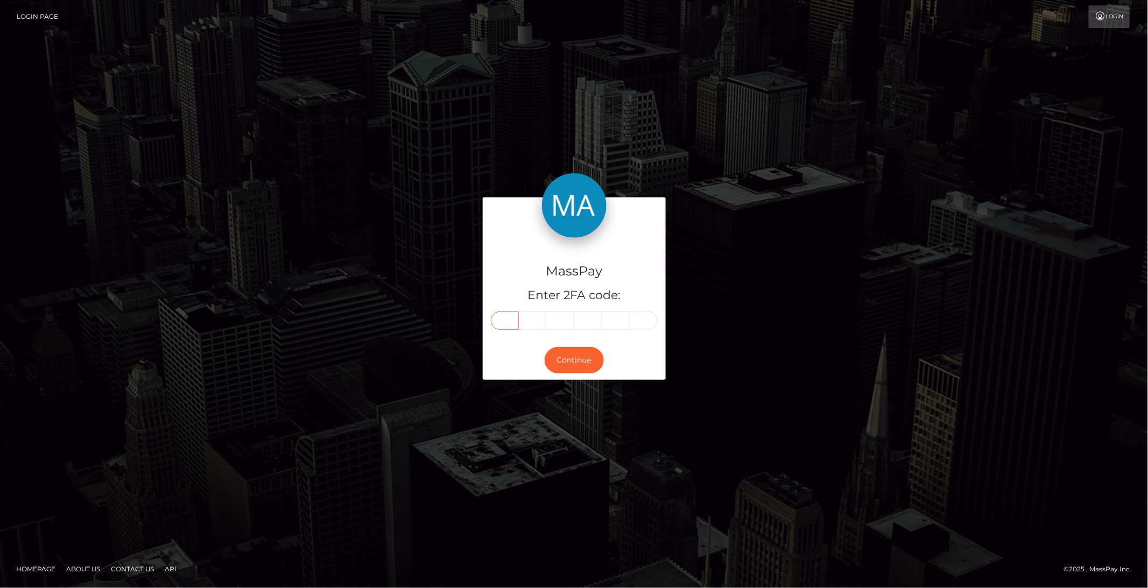
paste input "3"
type input "3"
type input "5"
type input "9"
type input "3"
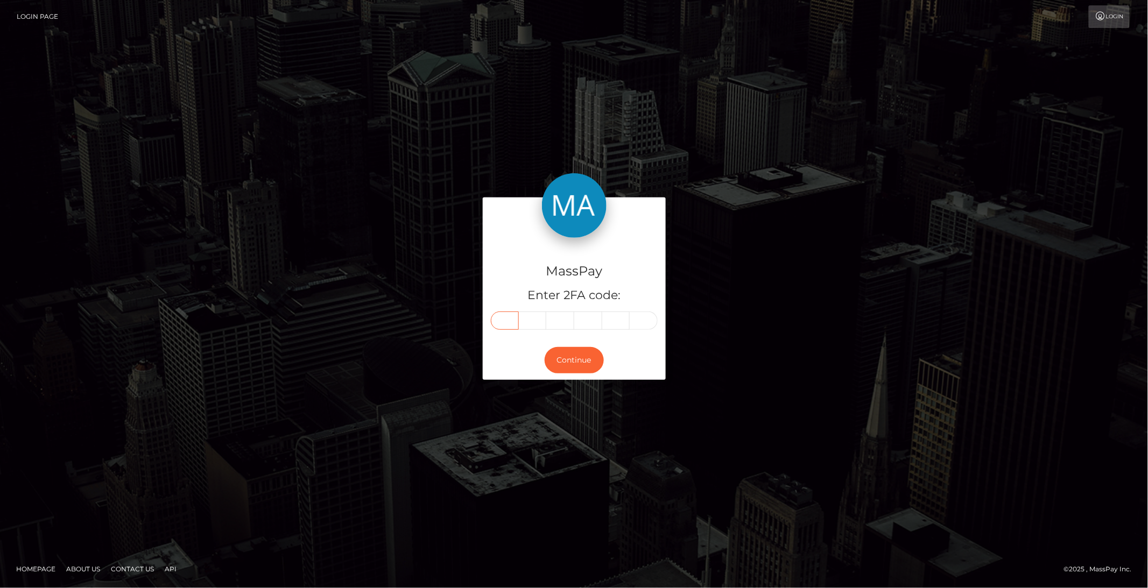
type input "9"
type input "7"
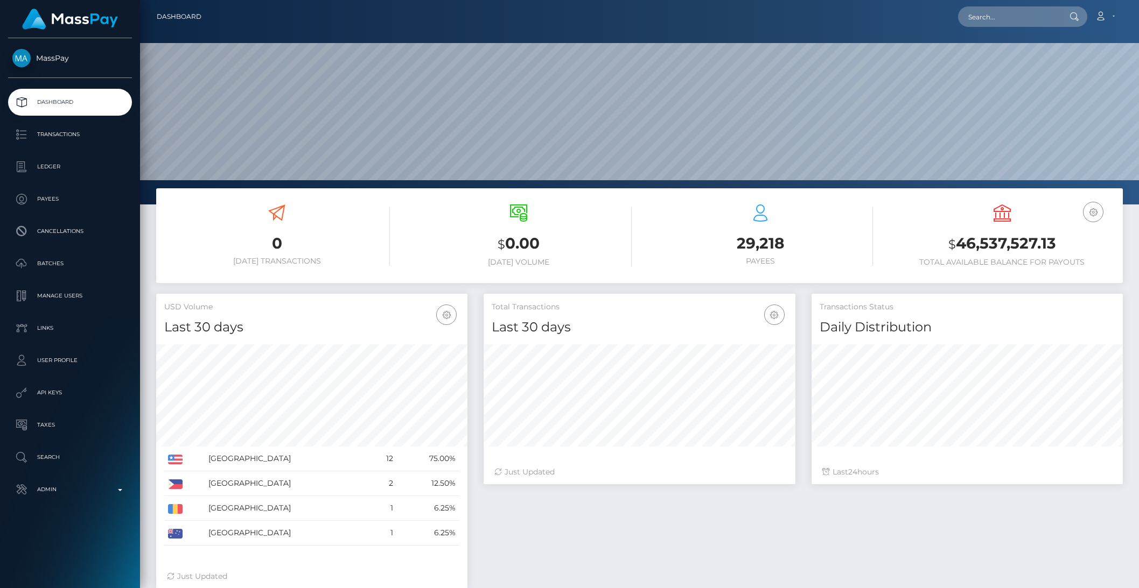
scroll to position [190, 311]
click at [993, 18] on input "text" at bounding box center [1008, 16] width 101 height 20
type input "[PERSON_NAME][EMAIL_ADDRESS][DOMAIN_NAME]"
click at [994, 48] on link "Ma. Denise Manalansan" at bounding box center [1005, 56] width 95 height 20
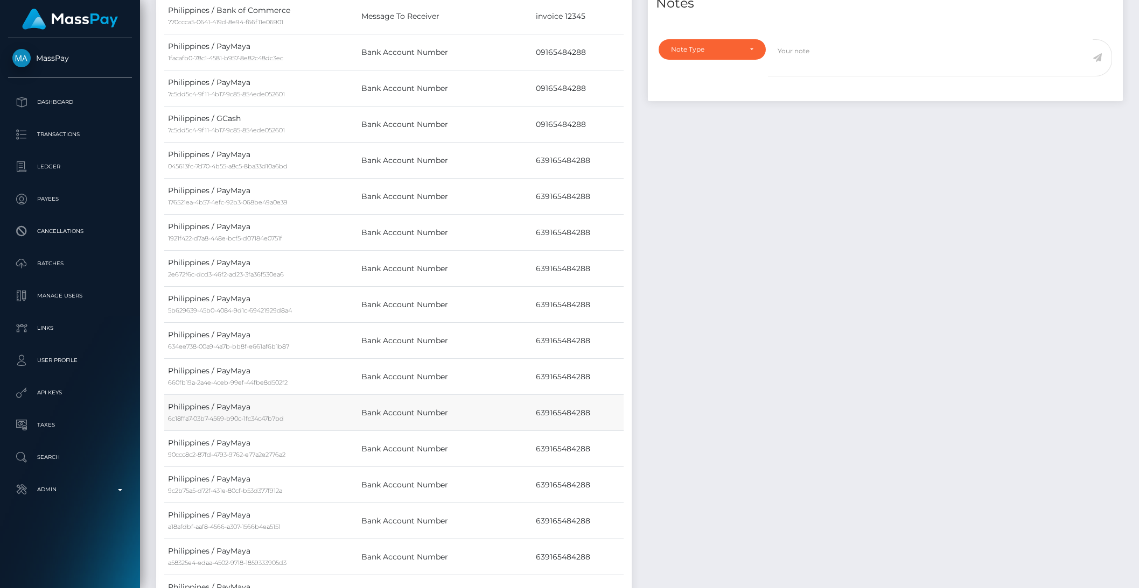
scroll to position [543, 0]
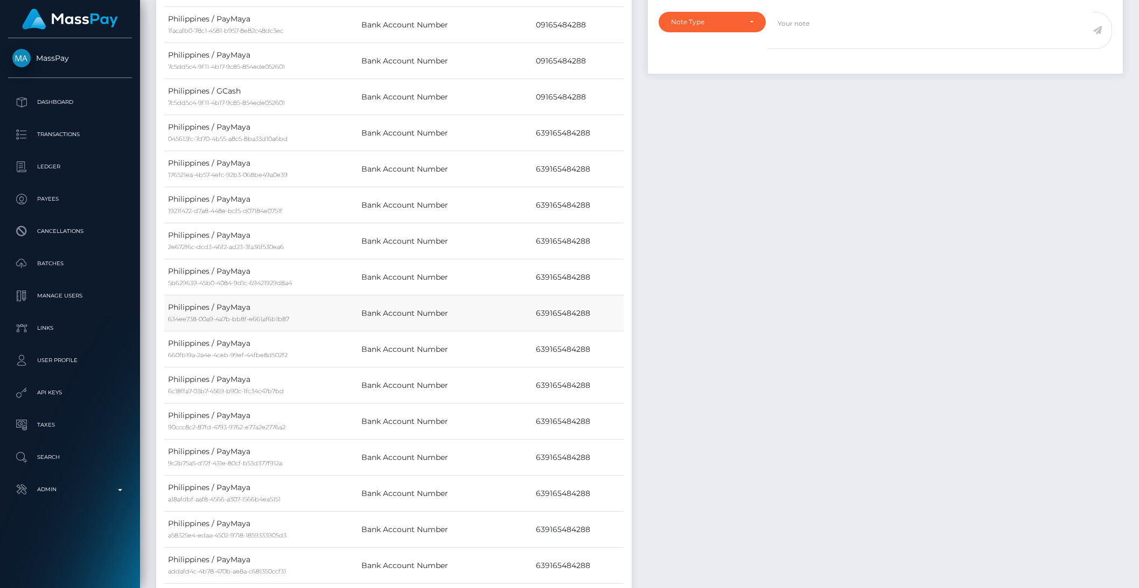
click at [553, 296] on td "639165484288" at bounding box center [577, 314] width 91 height 36
click at [546, 296] on td "639165484288" at bounding box center [577, 314] width 91 height 36
copy td "639165484288"
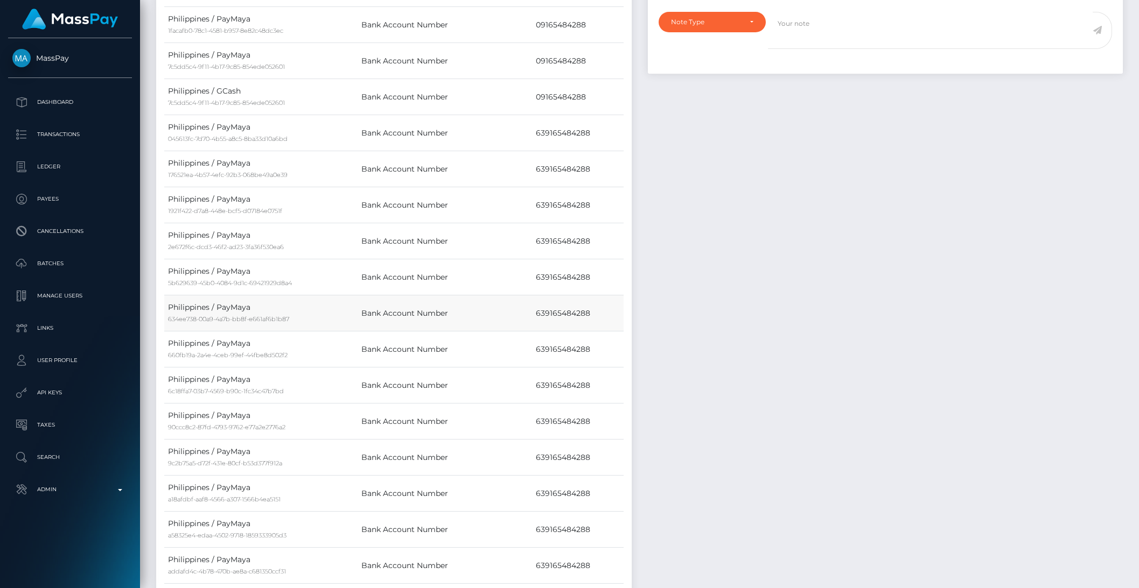
scroll to position [0, 0]
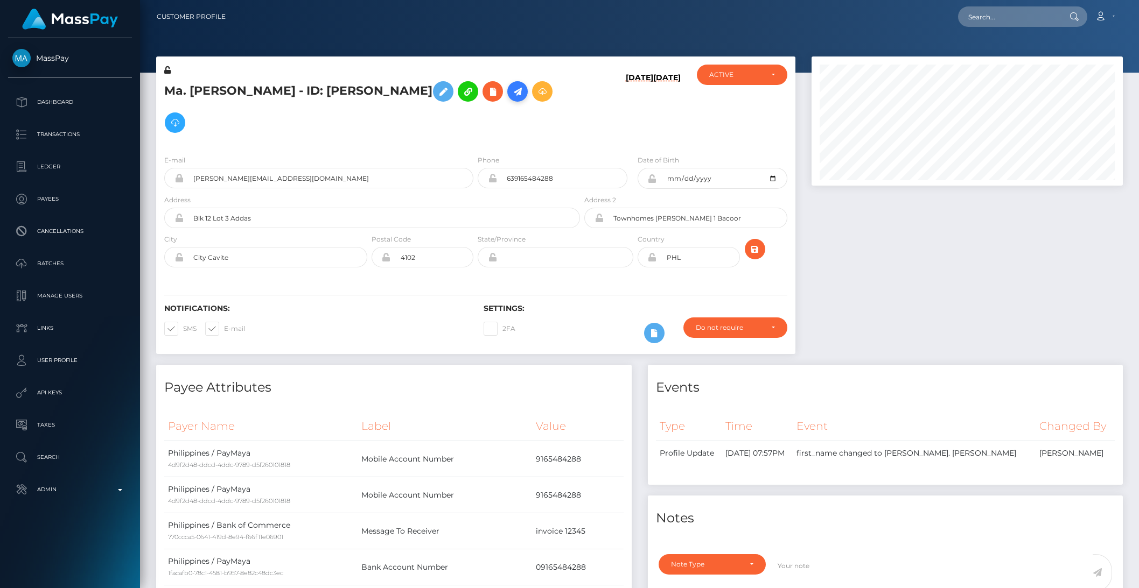
click at [507, 100] on link at bounding box center [517, 91] width 20 height 20
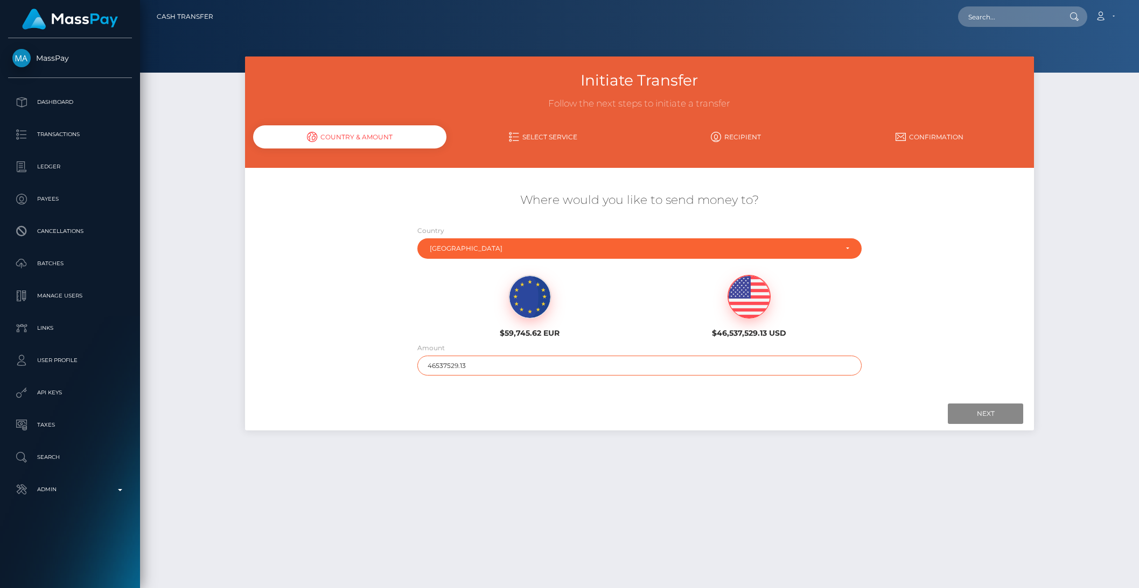
click at [439, 368] on input "46537529.13" at bounding box center [639, 366] width 444 height 20
type input "900"
click at [974, 412] on input "Next" at bounding box center [985, 414] width 75 height 20
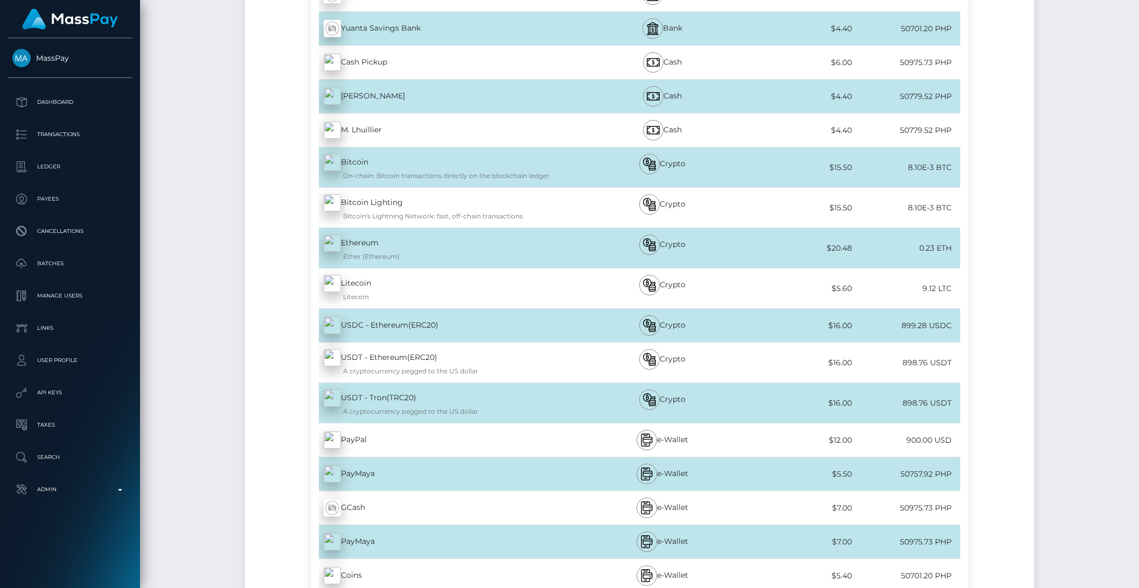
scroll to position [9600, 0]
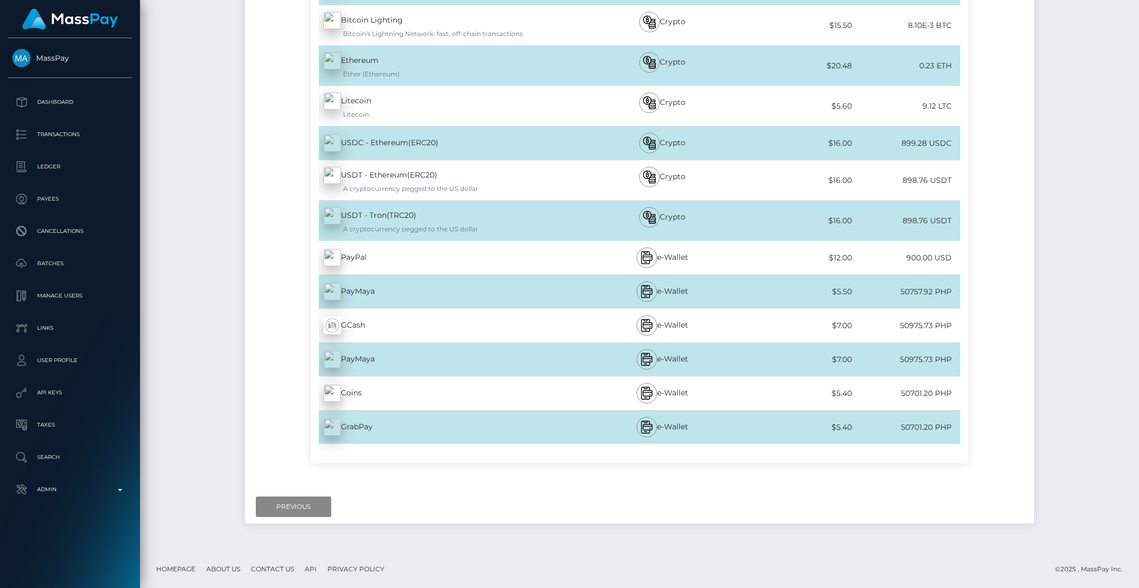
click at [401, 291] on div "PayMaya - PHP" at bounding box center [446, 292] width 271 height 30
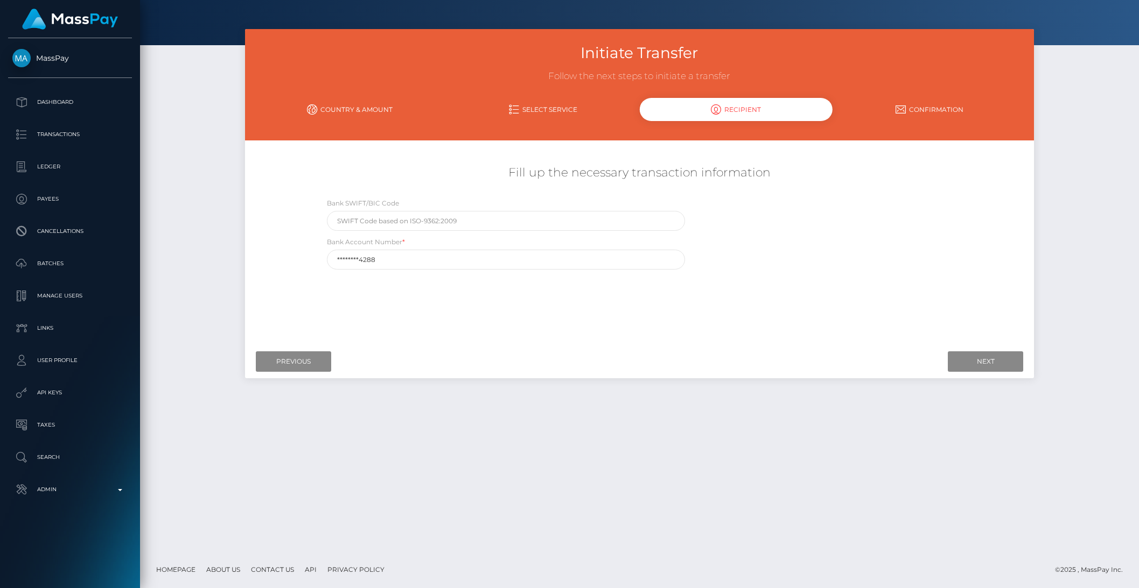
scroll to position [0, 0]
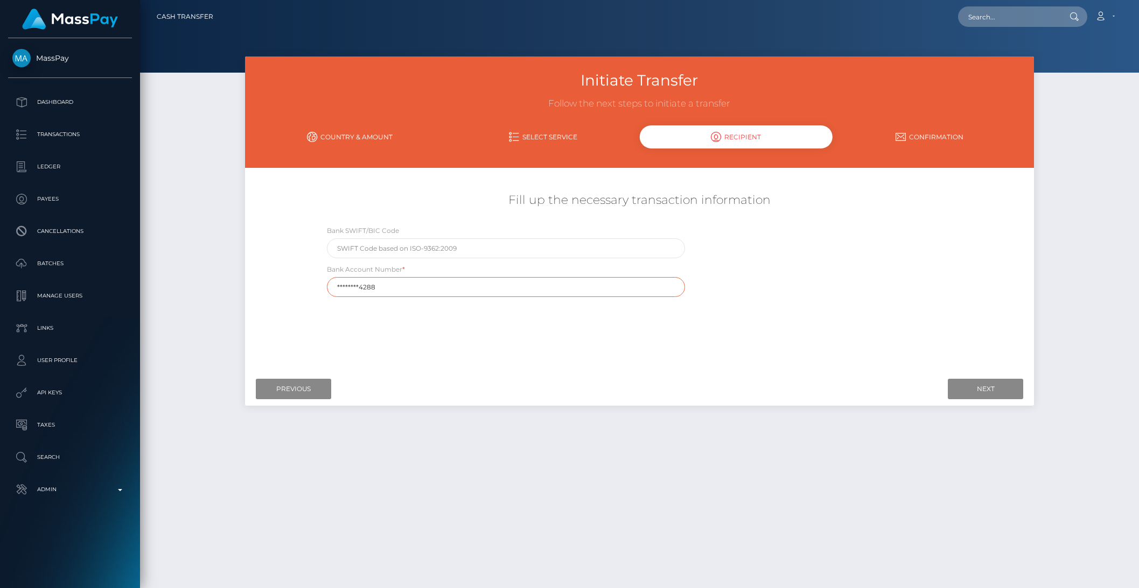
drag, startPoint x: 387, startPoint y: 285, endPoint x: 328, endPoint y: 282, distance: 58.8
click at [328, 282] on input "********4288" at bounding box center [506, 287] width 358 height 20
paste input "63916548"
type input "639165484288"
click at [717, 368] on div "Where would you like to send money to? Country Abkhazia Afghanistan Albania Alg…" at bounding box center [639, 270] width 789 height 205
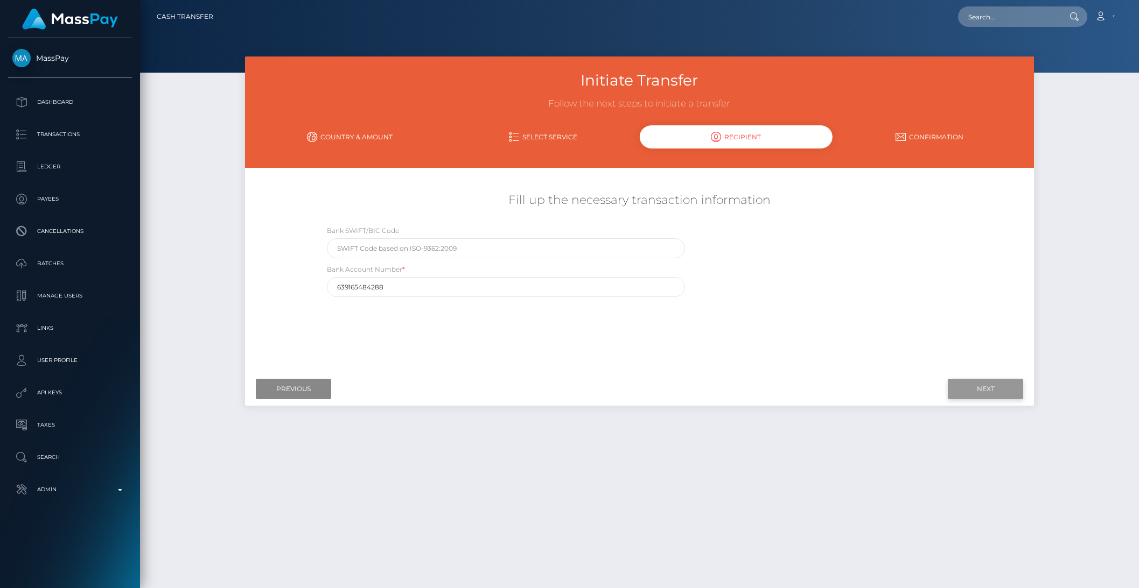
click at [1000, 394] on input "Next" at bounding box center [985, 389] width 75 height 20
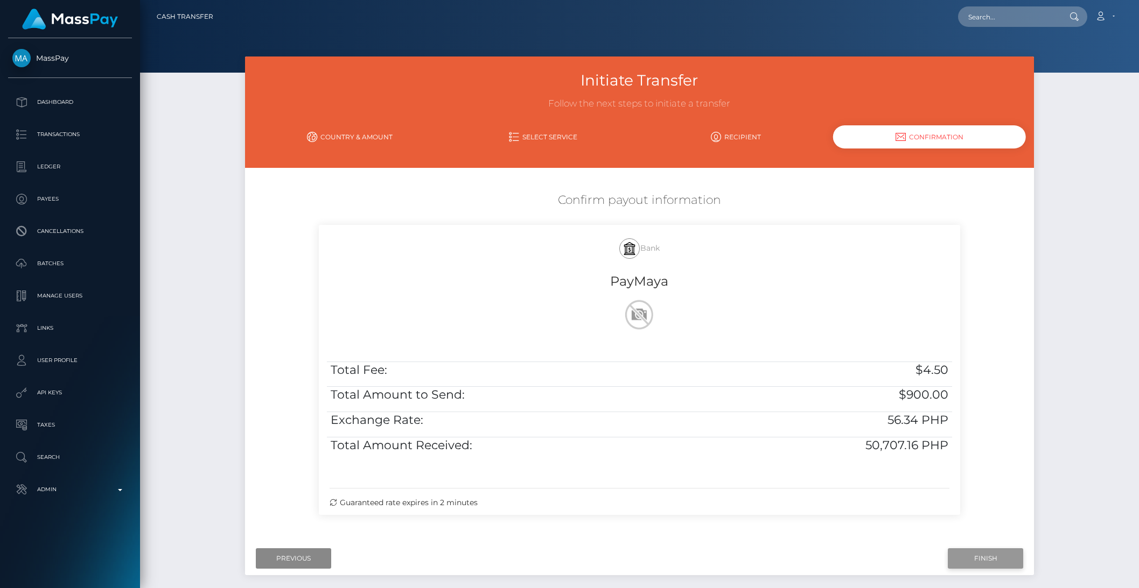
click at [993, 551] on input "Finish" at bounding box center [985, 559] width 75 height 20
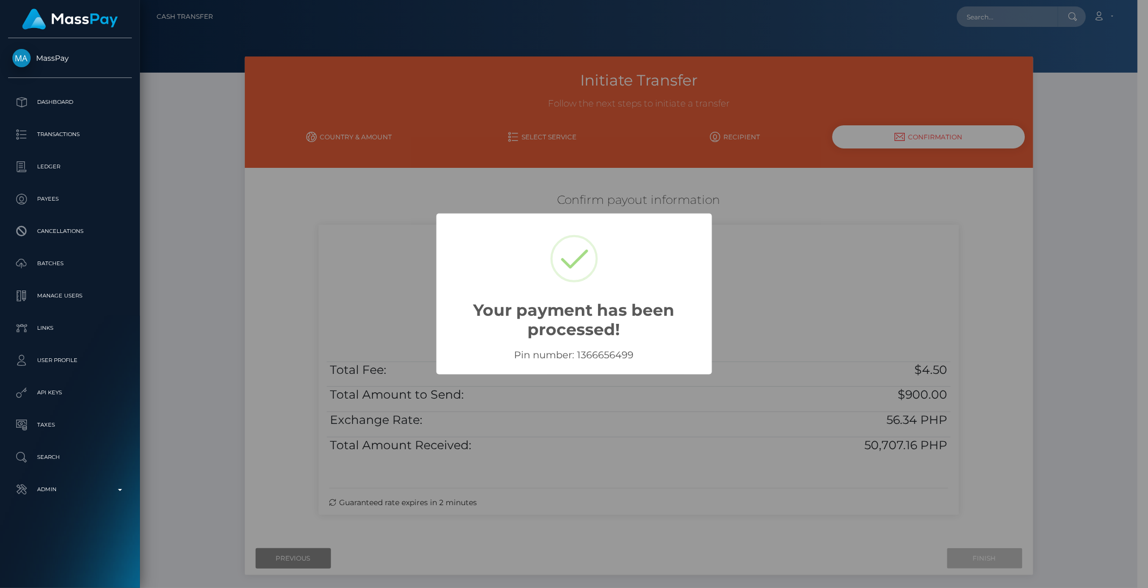
click at [825, 272] on div "× Your payment has been processed! Pin number: 1366656499 OK No Cancel" at bounding box center [574, 294] width 1148 height 588
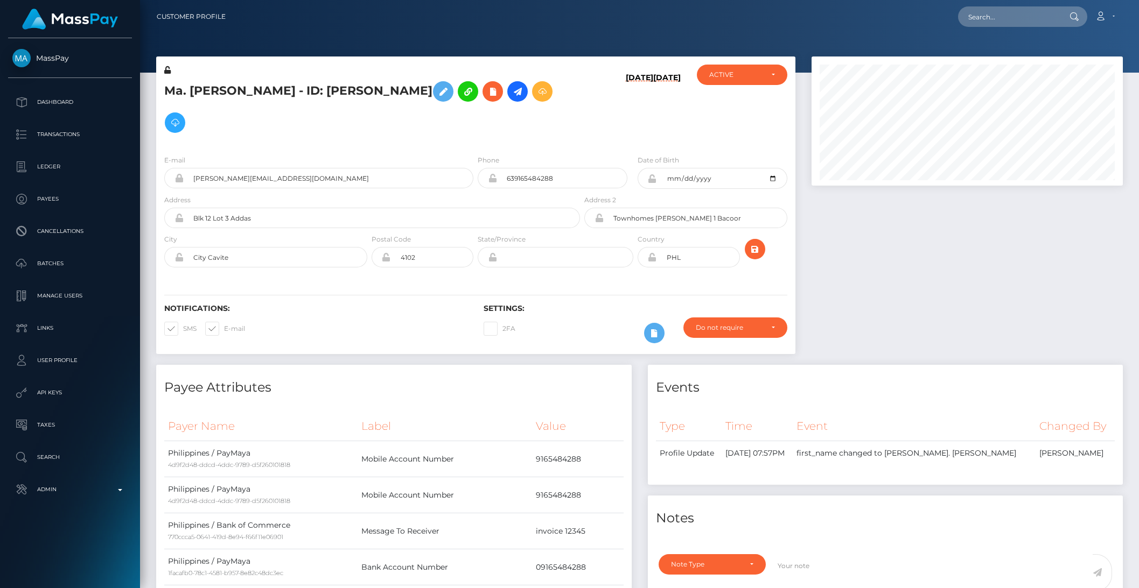
scroll to position [129, 311]
click at [961, 16] on div "Loading... Loading... Account Edit Profile Logout" at bounding box center [678, 16] width 888 height 23
click at [997, 23] on input "text" at bounding box center [1008, 16] width 101 height 20
paste input "054de85c-0e90-475d-8cd4-f6426e57415a"
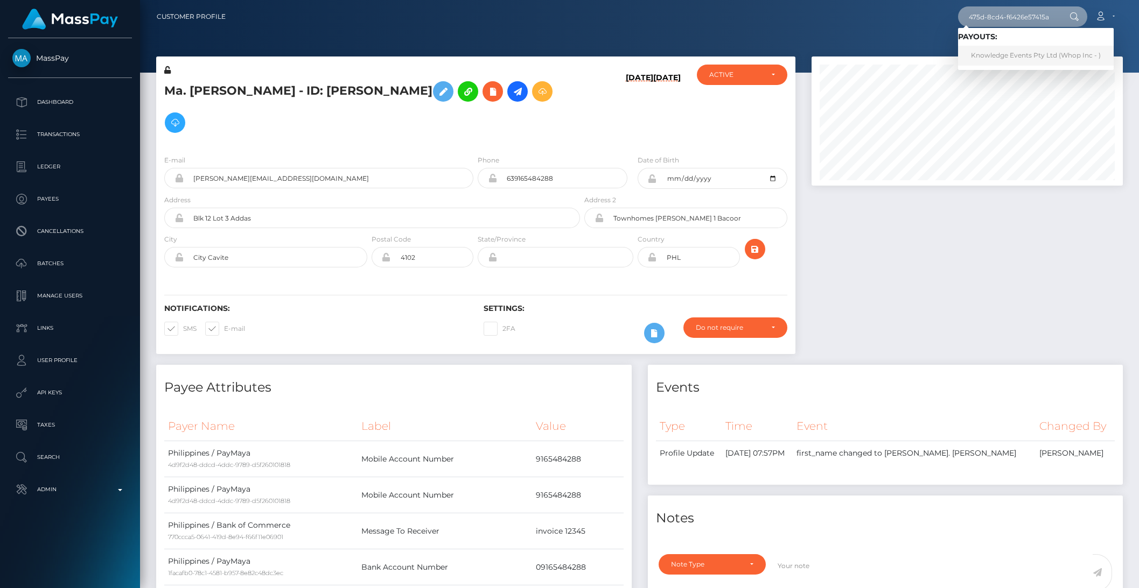
type input "054de85c-0e90-475d-8cd4-f6426e57415a"
click at [1012, 52] on link "Knowledge Events Pty Ltd (Whop Inc - )" at bounding box center [1036, 56] width 156 height 20
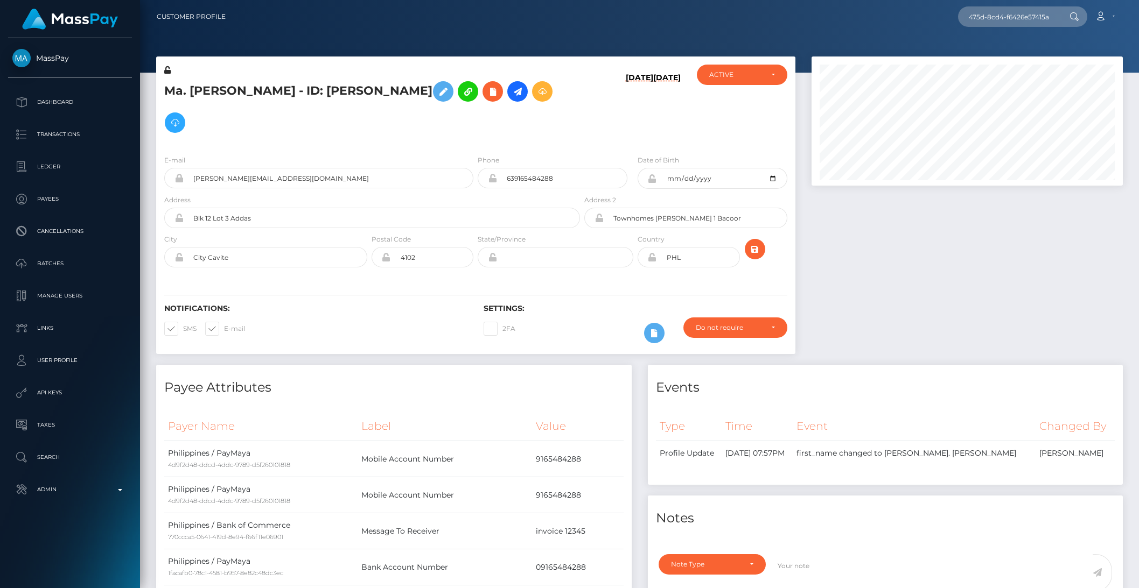
scroll to position [0, 0]
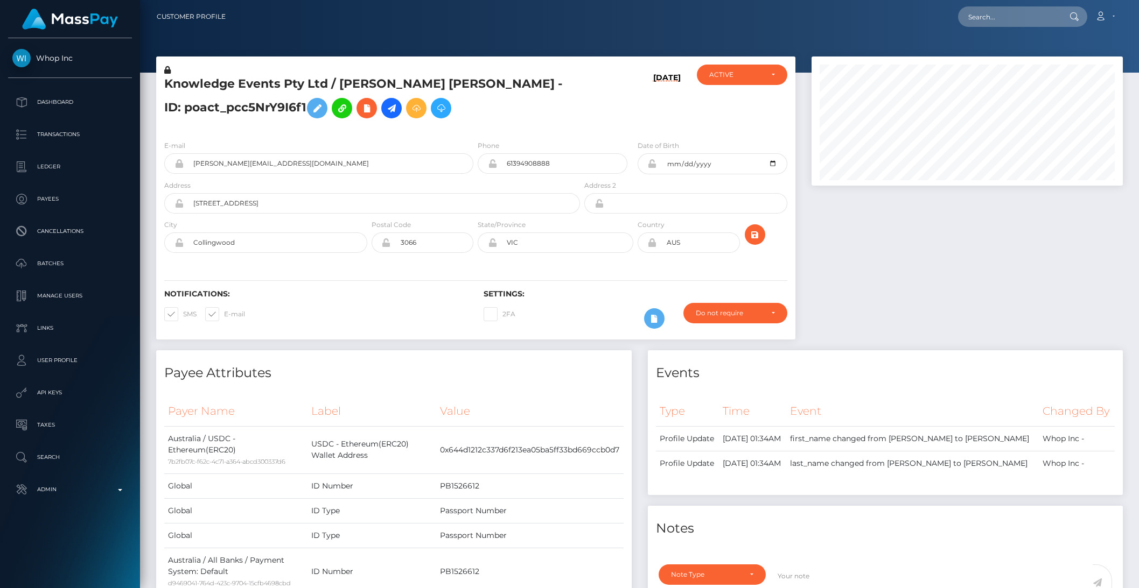
scroll to position [129, 311]
click at [487, 228] on label "State/Province" at bounding box center [502, 225] width 48 height 10
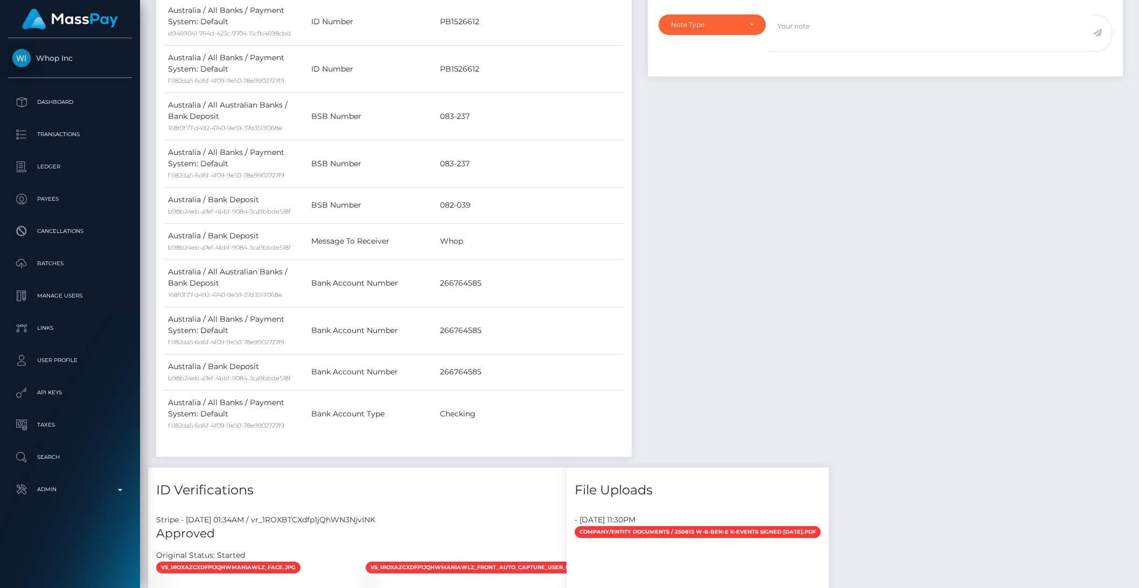
scroll to position [0, 0]
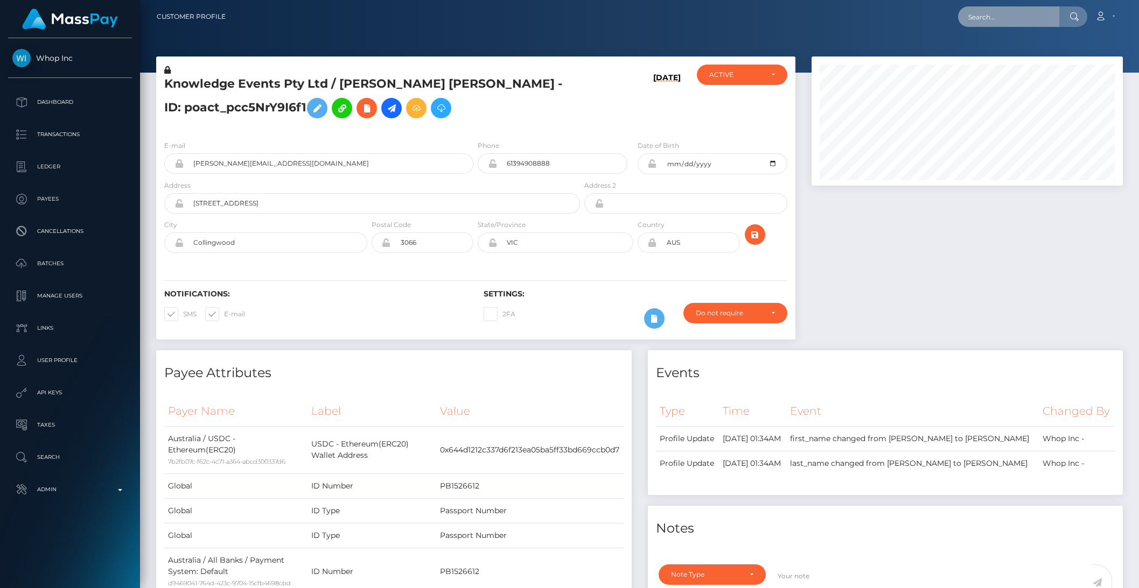
click at [978, 22] on input "text" at bounding box center [1008, 16] width 101 height 20
paste input "pout_I8spqeBA01cTN"
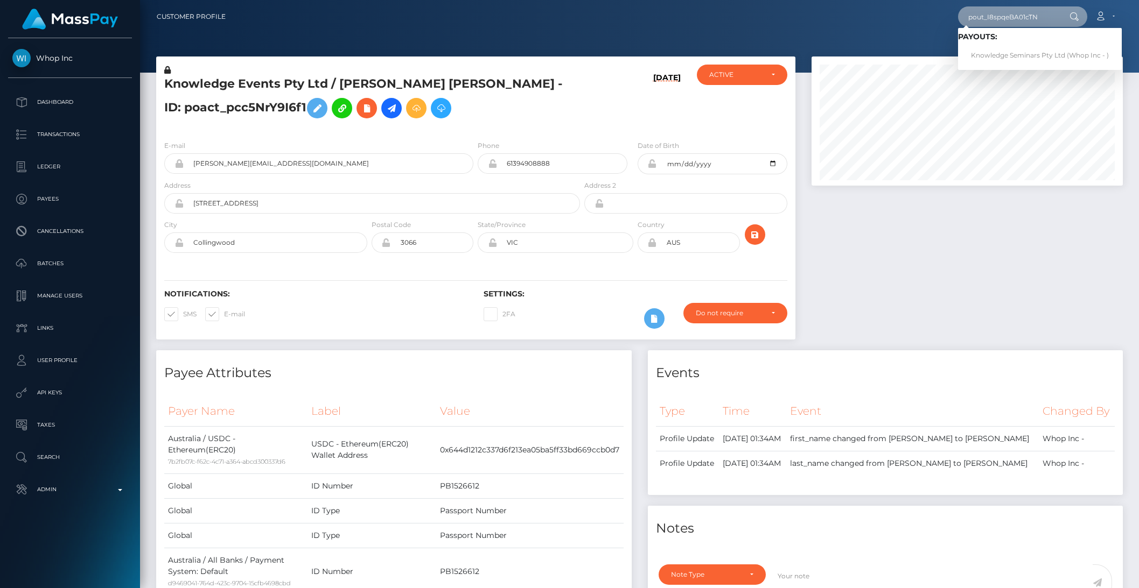
type input "pout_I8spqeBA01cTN"
click at [996, 52] on link "Knowledge Seminars Pty Ltd (Whop Inc - )" at bounding box center [1040, 56] width 164 height 20
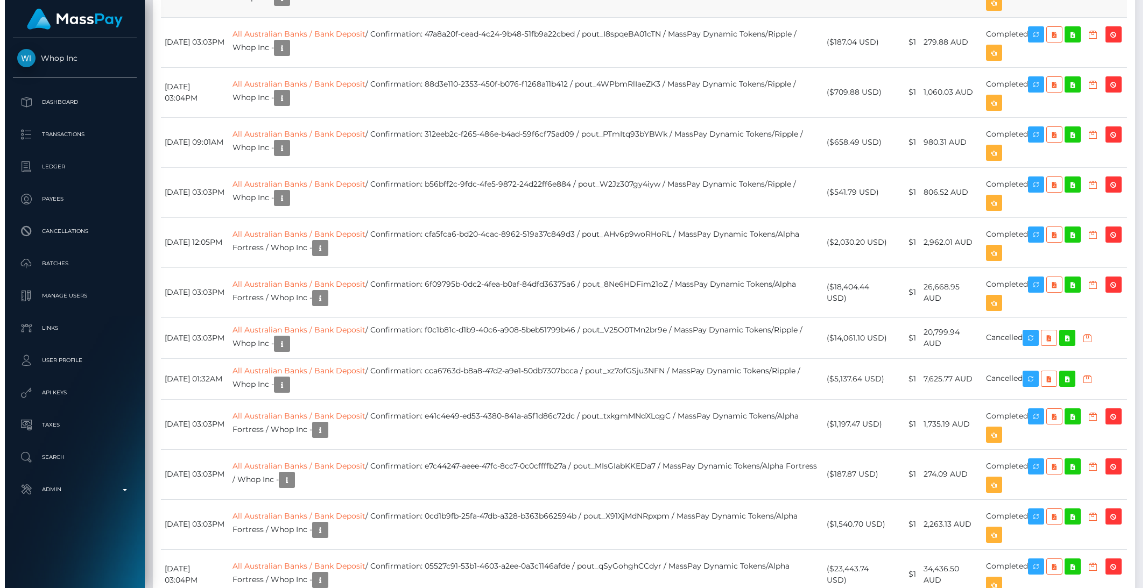
scroll to position [129, 311]
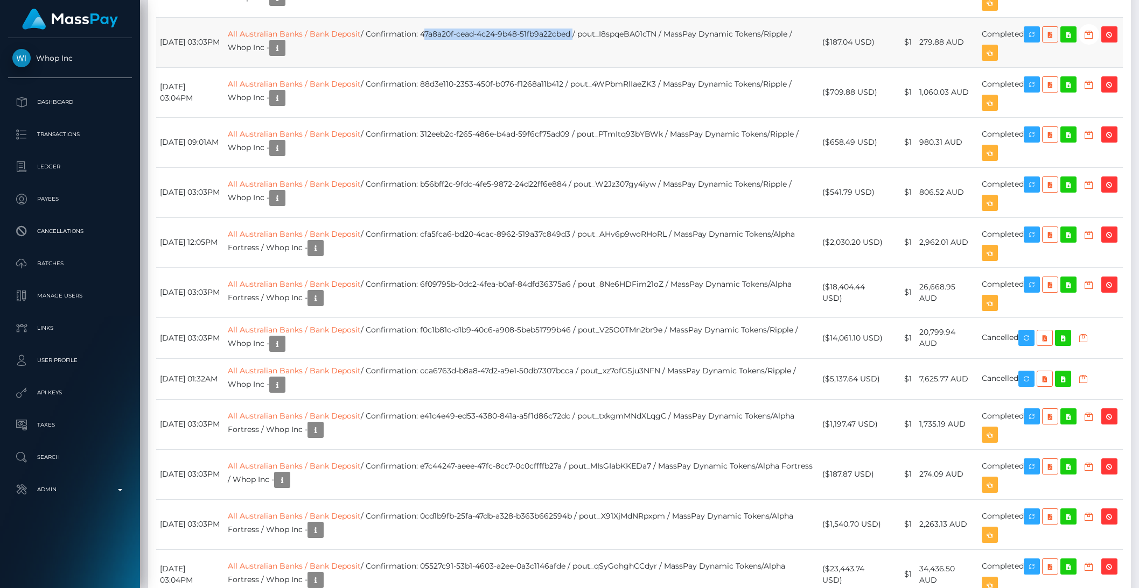
drag, startPoint x: 460, startPoint y: 294, endPoint x: 610, endPoint y: 292, distance: 150.2
click at [610, 67] on td "All Australian Banks / Bank Deposit / Confirmation: 47a8a20f-cead-4c24-9b48-51f…" at bounding box center [521, 42] width 594 height 50
copy td "47a8a20f-cead-4c24-9b48-51fb9a22cbed"
drag, startPoint x: 460, startPoint y: 394, endPoint x: 609, endPoint y: 399, distance: 149.3
click at [609, 167] on td "All Australian Banks / Bank Deposit / Confirmation: 312eeb2c-f265-486e-b4ad-59f…" at bounding box center [521, 142] width 594 height 50
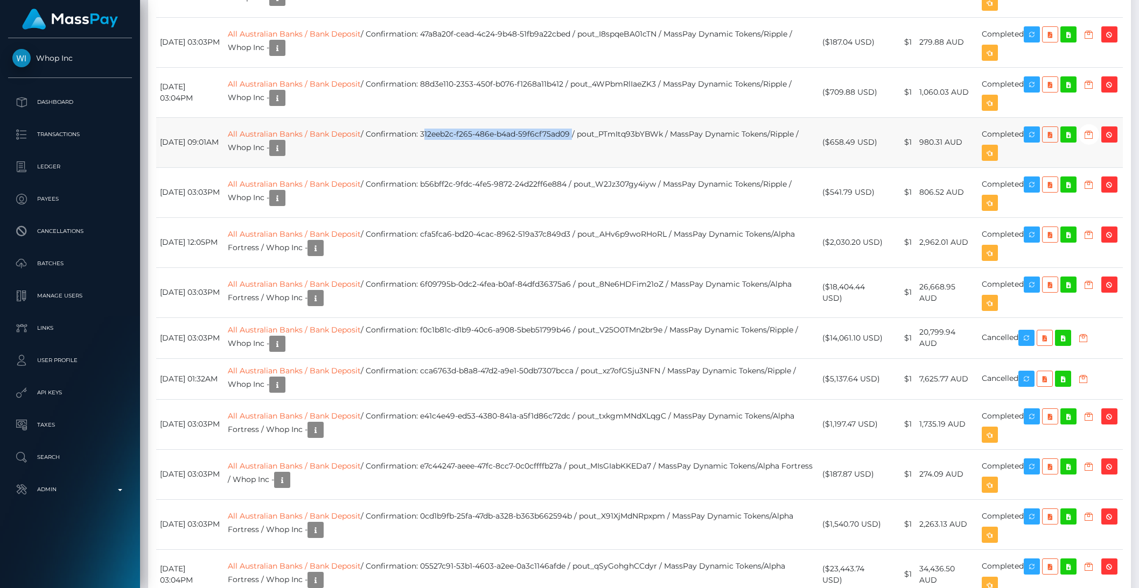
copy td "312eeb2c-f265-486e-b4ad-59f6cf75ad09"
drag, startPoint x: 459, startPoint y: 443, endPoint x: 605, endPoint y: 448, distance: 146.0
click at [605, 218] on td "All Australian Banks / Bank Deposit / Confirmation: b56bff2c-9fdc-4fe5-9872-24d…" at bounding box center [521, 192] width 594 height 50
copy td "b56bff2c-9fdc-4fe5-9872-24d22ff6e884"
click at [318, 39] on link "All Australian Banks / Bank Deposit" at bounding box center [294, 34] width 133 height 10
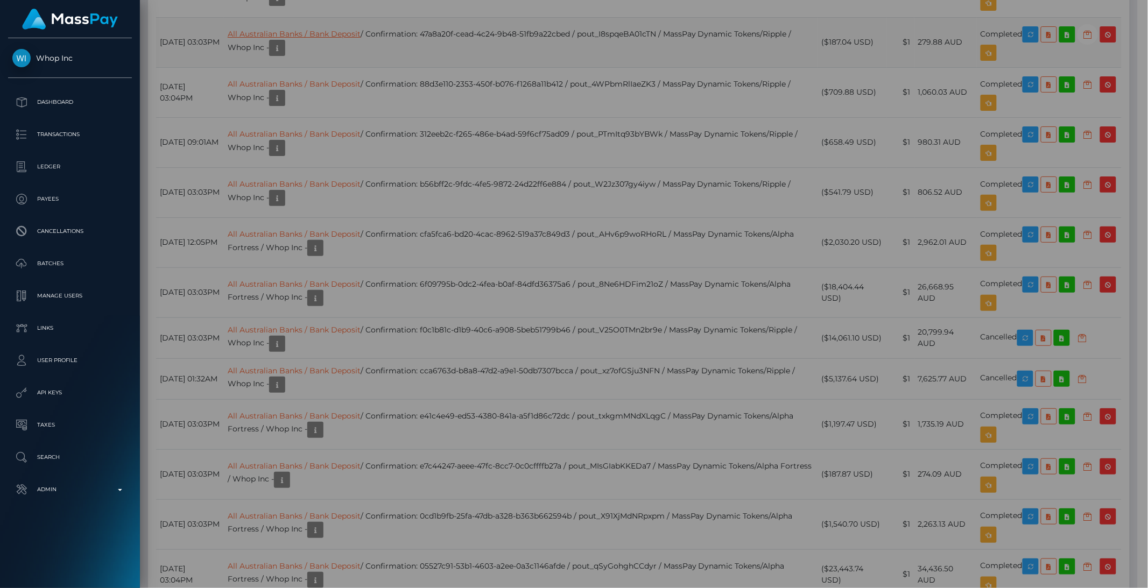
scroll to position [538277, 538094]
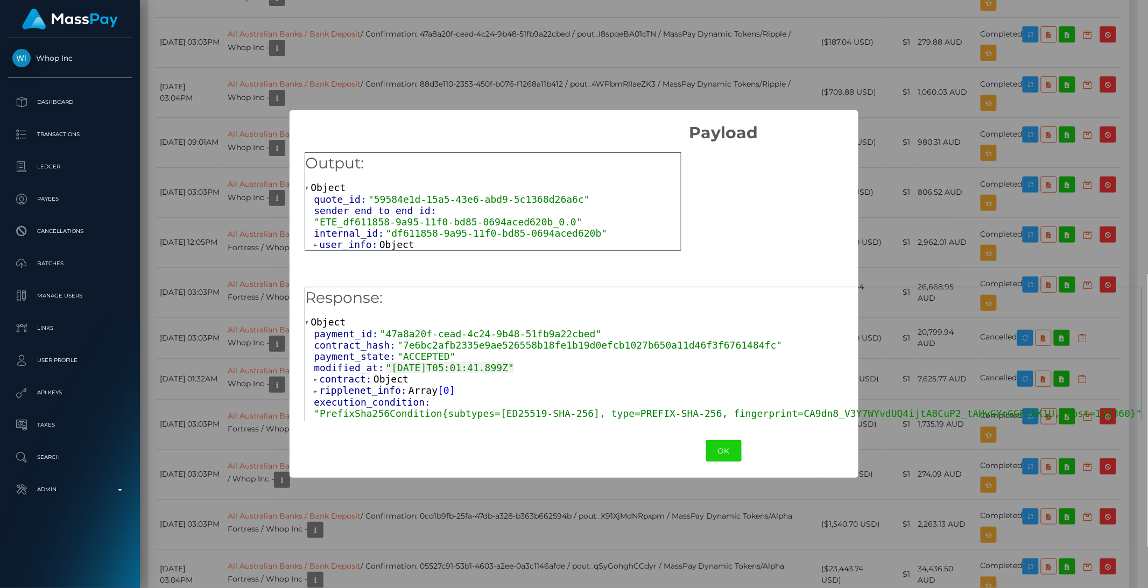
click at [349, 239] on span "user_info:" at bounding box center [349, 244] width 60 height 11
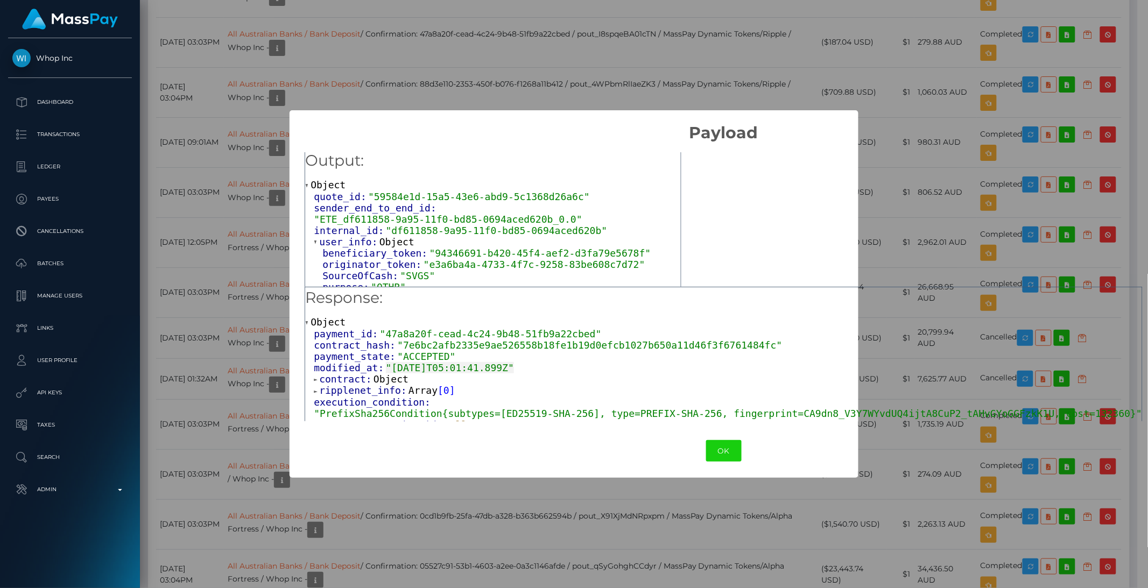
scroll to position [4, 0]
click at [368, 381] on span "contract:" at bounding box center [346, 379] width 54 height 11
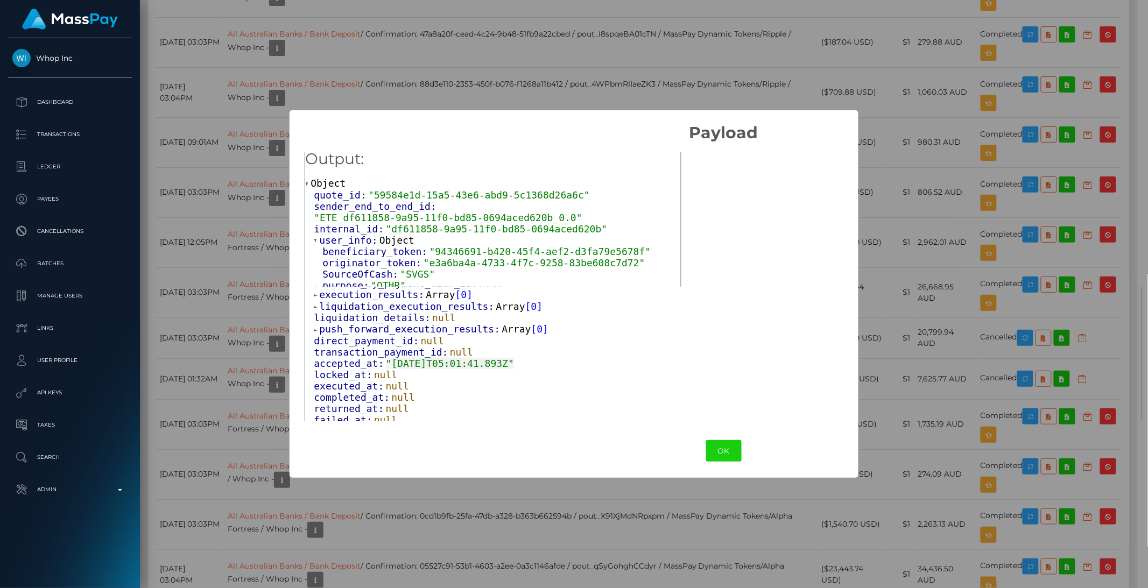
scroll to position [256, 0]
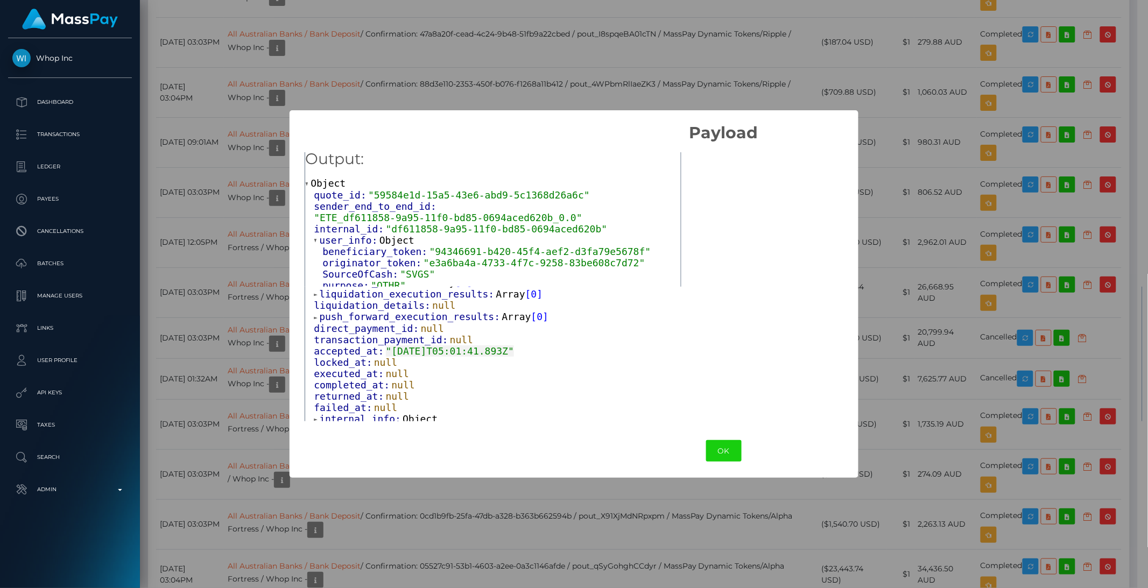
click at [353, 413] on span "internal_info:" at bounding box center [360, 418] width 83 height 11
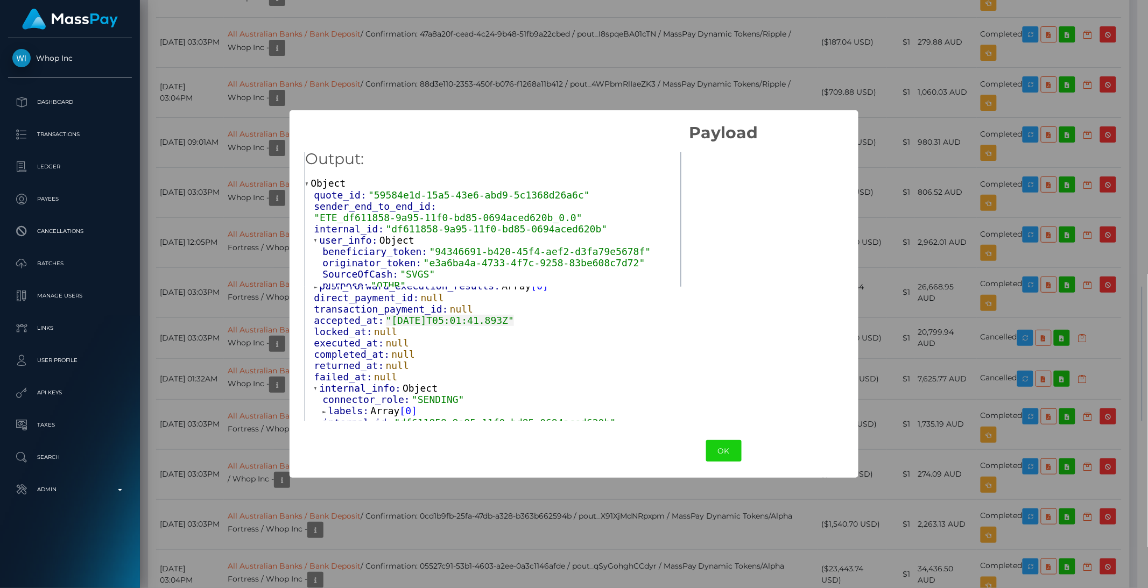
scroll to position [289, 0]
click at [349, 426] on span "user_info:" at bounding box center [349, 431] width 60 height 11
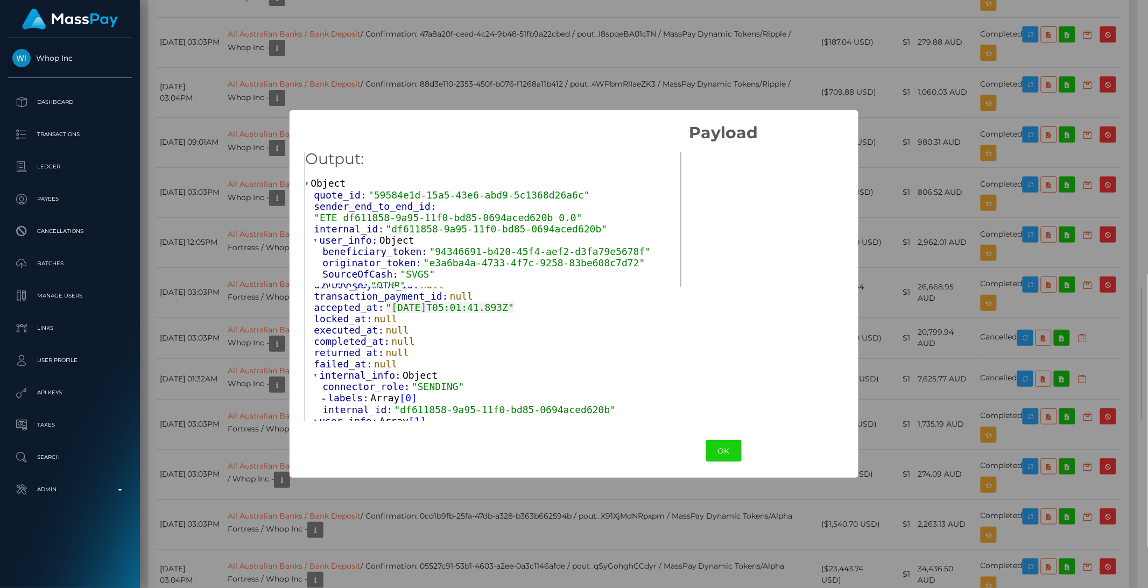
click at [342, 427] on span "Object" at bounding box center [358, 432] width 35 height 11
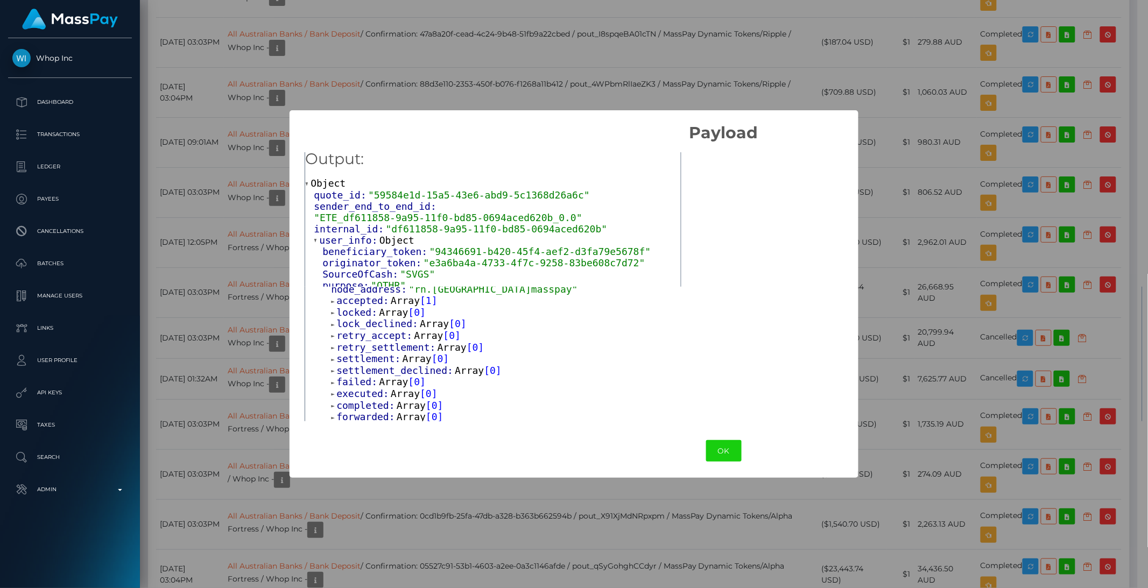
scroll to position [458, 0]
click at [367, 385] on span "executed:" at bounding box center [364, 390] width 54 height 11
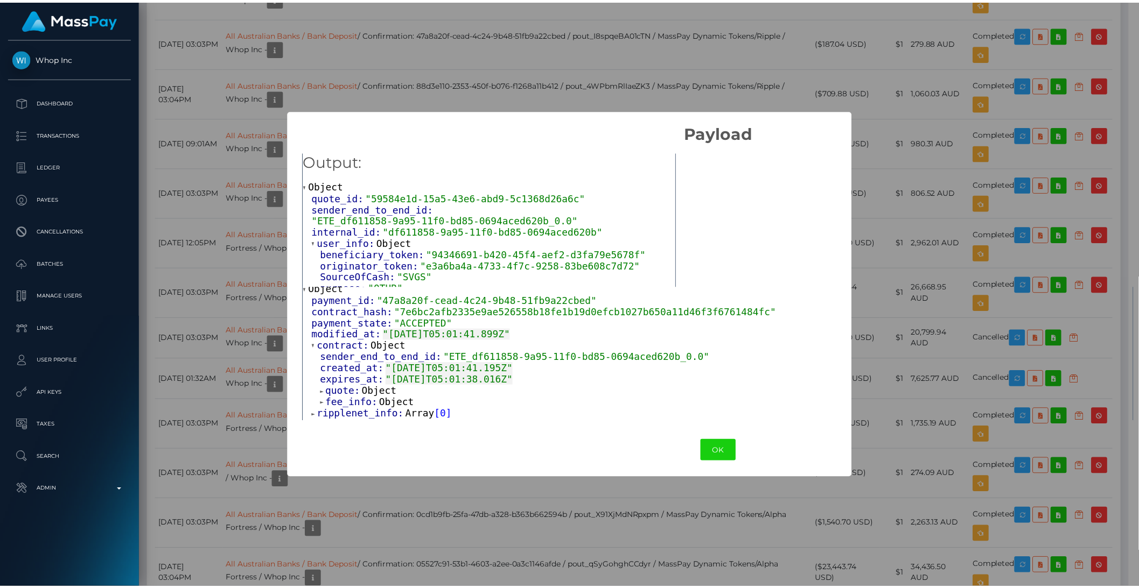
scroll to position [4, 0]
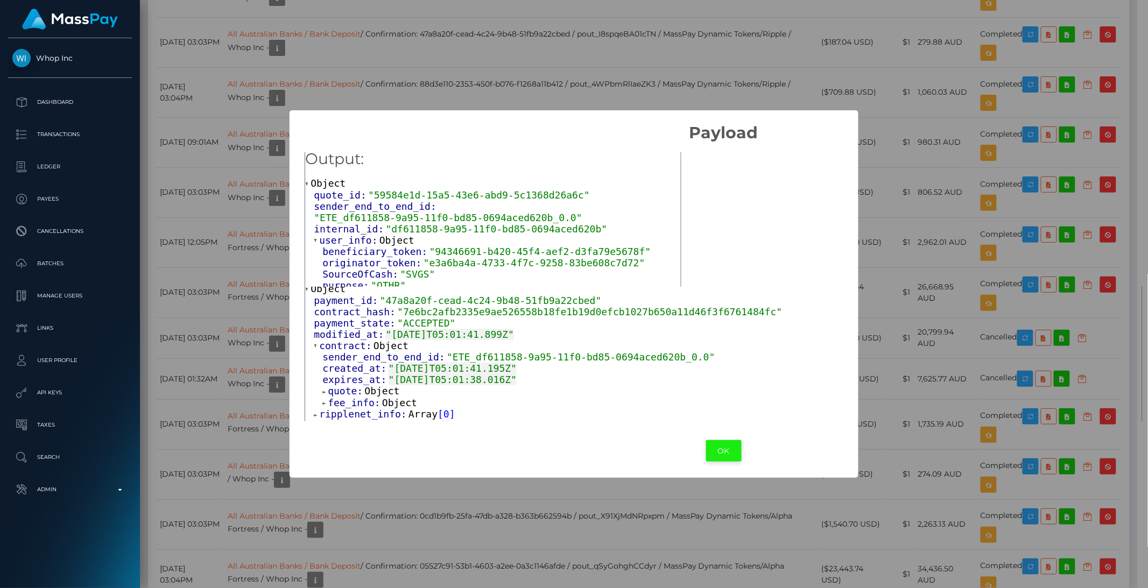
click at [732, 443] on button "OK" at bounding box center [724, 451] width 36 height 22
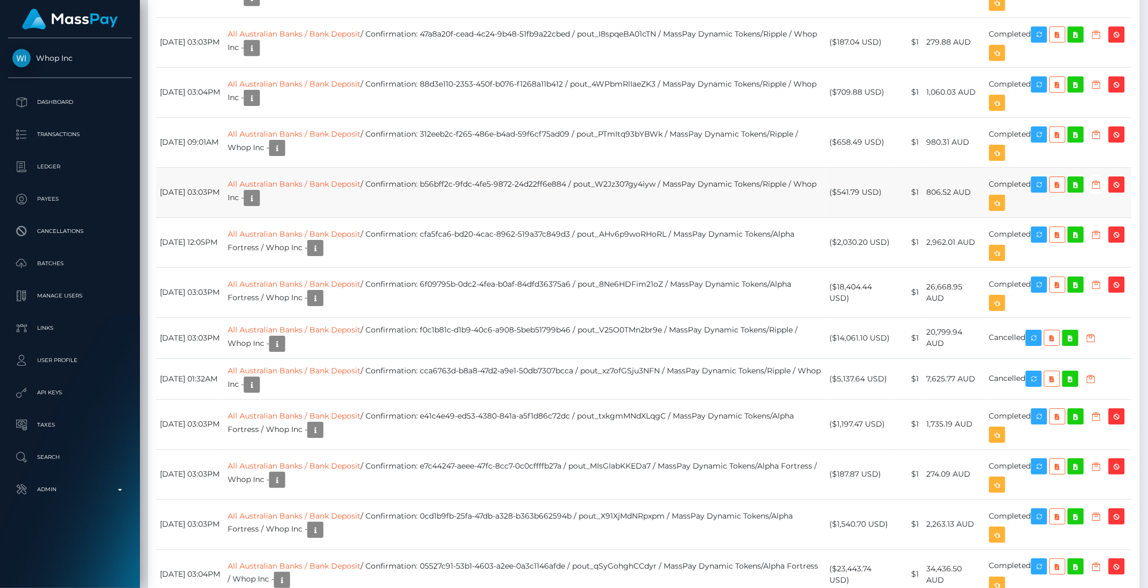
scroll to position [538277, 538094]
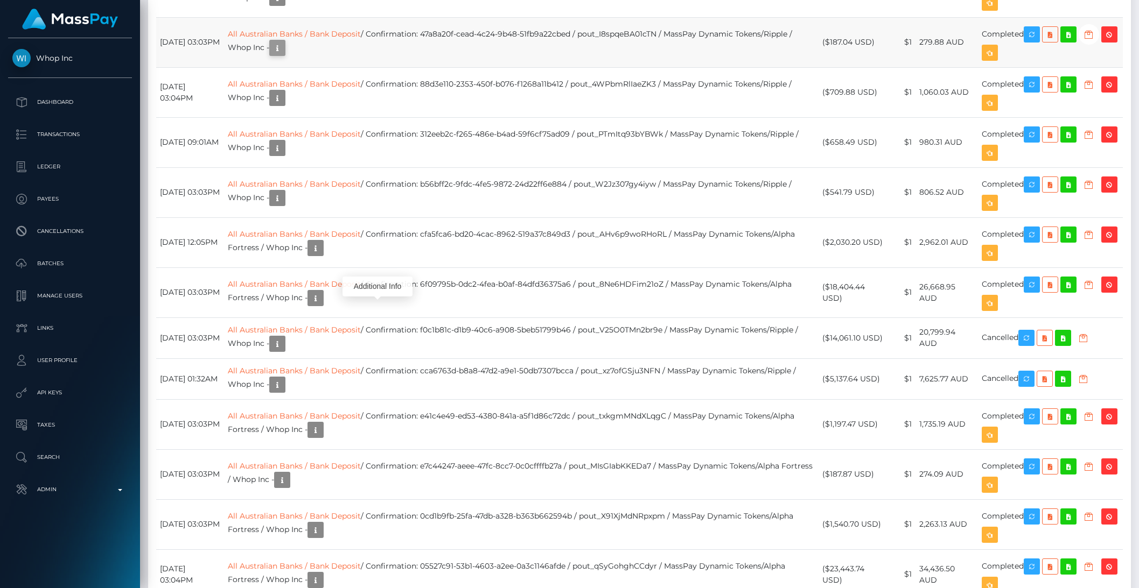
click at [284, 55] on icon "button" at bounding box center [277, 47] width 13 height 13
